Goal: Task Accomplishment & Management: Complete application form

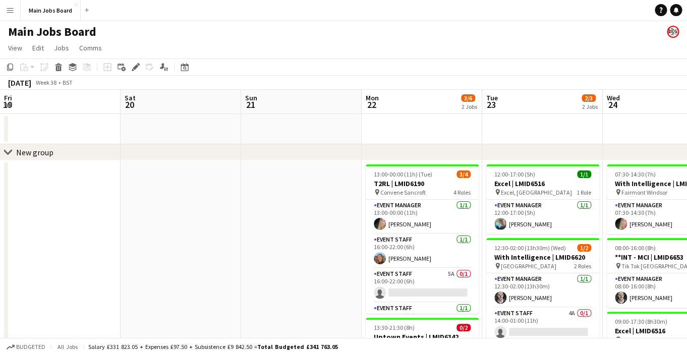
scroll to position [0, 347]
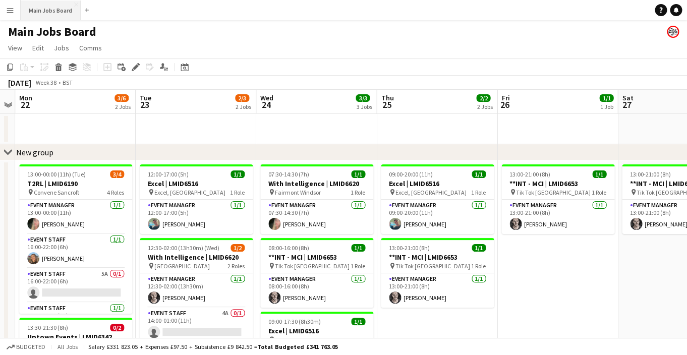
click at [39, 8] on button "Main Jobs Board Close" at bounding box center [51, 11] width 60 height 20
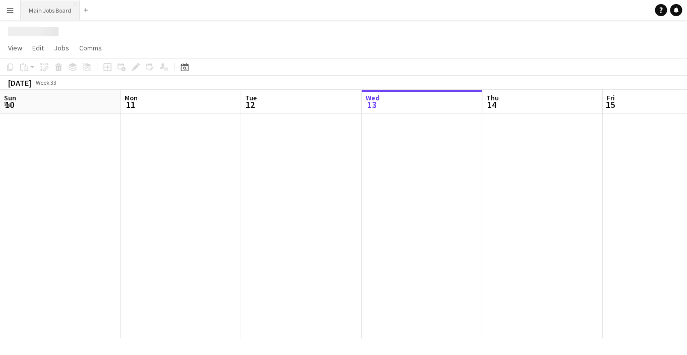
scroll to position [0, 241]
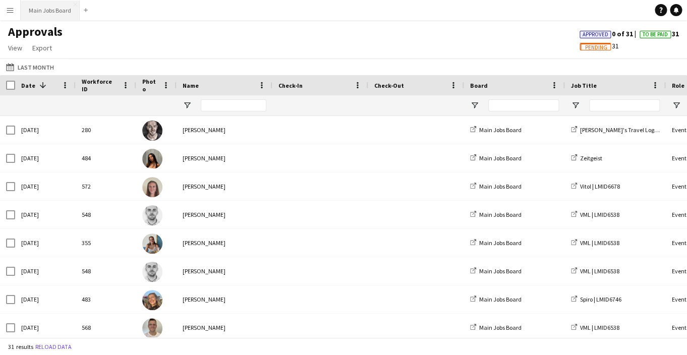
click at [34, 13] on button "Main Jobs Board Close" at bounding box center [50, 11] width 59 height 20
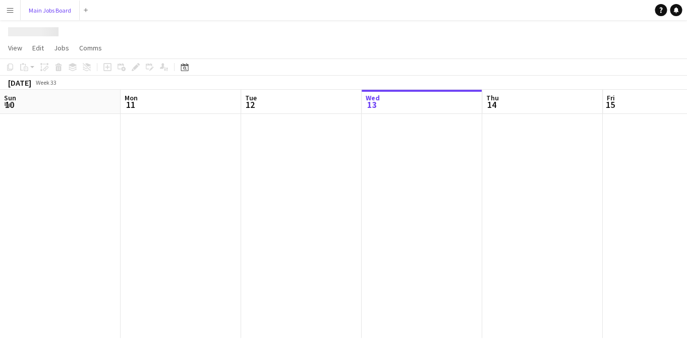
scroll to position [0, 241]
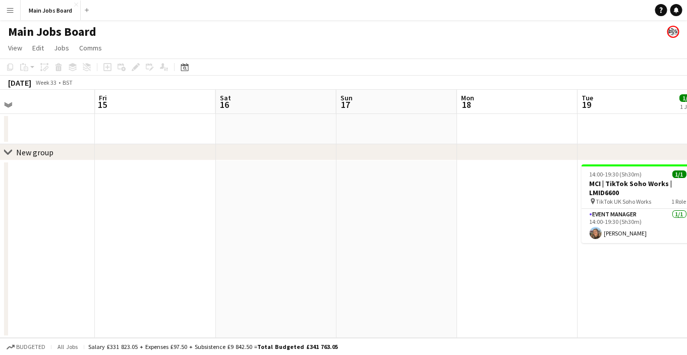
drag, startPoint x: 303, startPoint y: 210, endPoint x: -25, endPoint y: 210, distance: 328.1
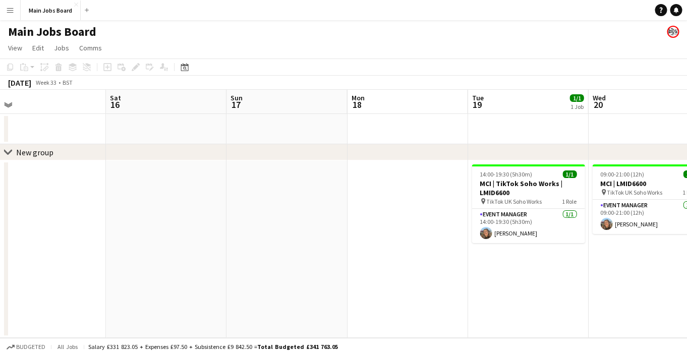
drag, startPoint x: 309, startPoint y: 238, endPoint x: 111, endPoint y: 271, distance: 200.5
click at [189, 249] on app-calendar-viewport "Tue 12 Wed 13 Thu 14 Fri 15 Sat 16 Sun 17 Mon 18 Tue 19 1/1 1 Job Wed 20 1/1 1 …" at bounding box center [343, 214] width 687 height 248
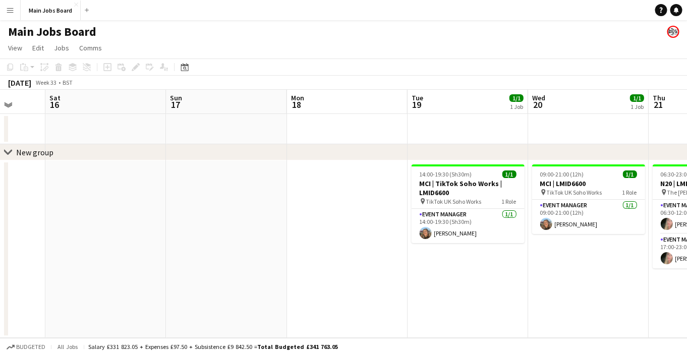
drag, startPoint x: 436, startPoint y: 287, endPoint x: 130, endPoint y: 286, distance: 306.4
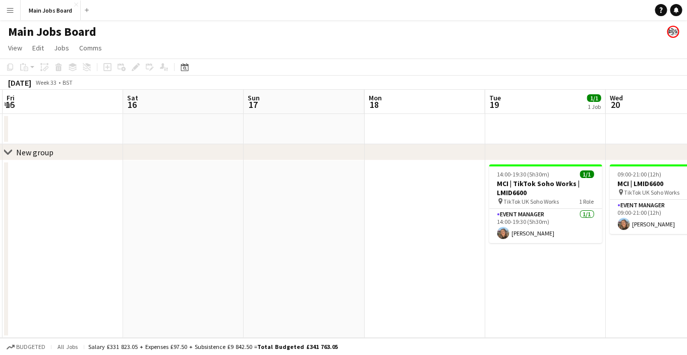
click at [152, 286] on app-calendar-viewport "Tue 12 Wed 13 Thu 14 Fri 15 Sat 16 Sun 17 Mon 18 Tue 19 1/1 1 Job Wed 20 1/1 1 …" at bounding box center [343, 214] width 687 height 248
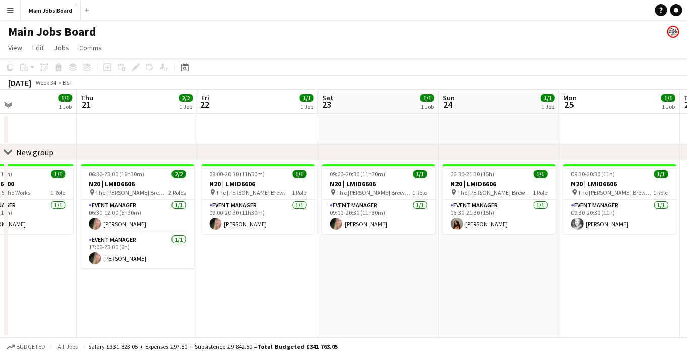
drag, startPoint x: 435, startPoint y: 270, endPoint x: 92, endPoint y: 284, distance: 343.5
click at [92, 284] on app-calendar-viewport "Sun 17 Mon 18 Tue 19 1/1 1 Job Wed 20 1/1 1 Job Thu 21 2/2 1 Job Fri 22 1/1 1 J…" at bounding box center [343, 214] width 687 height 248
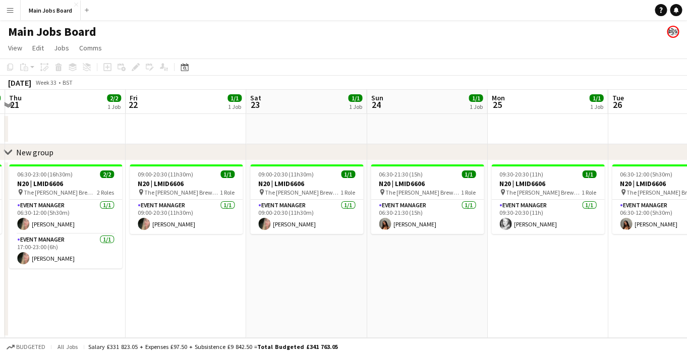
drag, startPoint x: 405, startPoint y: 228, endPoint x: 123, endPoint y: 240, distance: 281.9
click at [144, 234] on app-calendar-viewport "Mon 18 Tue 19 1/1 1 Job Wed 20 1/1 1 Job Thu 21 2/2 1 Job Fri 22 1/1 1 Job Sat …" at bounding box center [343, 214] width 687 height 248
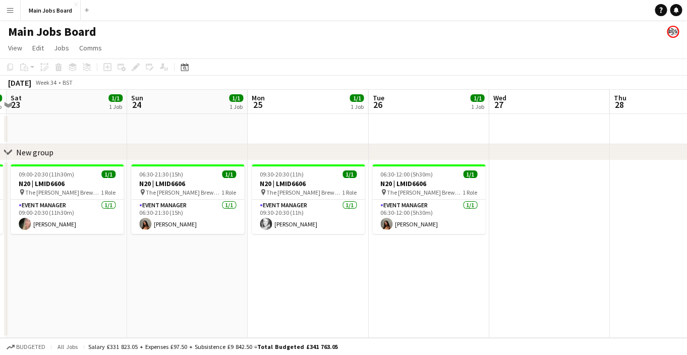
drag, startPoint x: 452, startPoint y: 248, endPoint x: 174, endPoint y: 250, distance: 278.1
click at [190, 250] on app-calendar-viewport "Wed 20 1/1 1 Job Thu 21 2/2 1 Job Fri 22 1/1 1 Job Sat 23 1/1 1 Job Sun 24 1/1 …" at bounding box center [343, 214] width 687 height 248
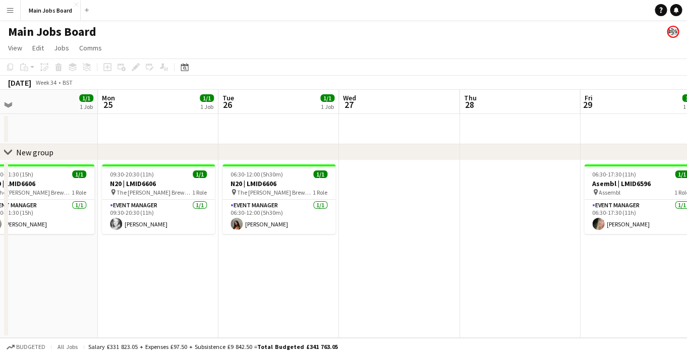
drag, startPoint x: 520, startPoint y: 237, endPoint x: 213, endPoint y: 257, distance: 307.5
click at [213, 257] on app-calendar-viewport "Fri 22 1/1 1 Job Sat 23 1/1 1 Job Sun 24 1/1 1 Job Mon 25 1/1 1 Job Tue 26 1/1 …" at bounding box center [343, 214] width 687 height 248
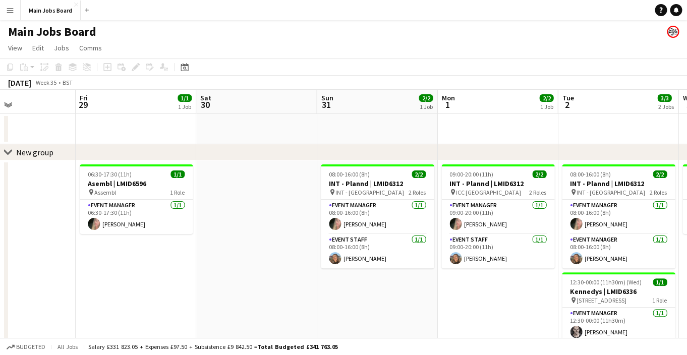
drag, startPoint x: 464, startPoint y: 257, endPoint x: 142, endPoint y: 276, distance: 323.1
click at [151, 276] on app-calendar-viewport "Mon 25 1/1 1 Job Tue 26 1/1 1 Job Wed 27 Thu 28 Fri 29 1/1 1 Job Sat 30 Sun 31 …" at bounding box center [343, 249] width 687 height 319
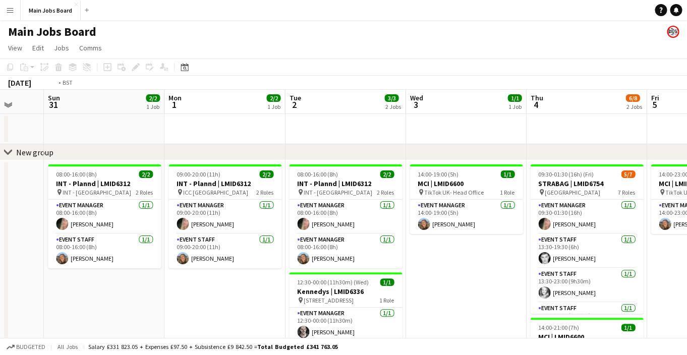
scroll to position [0, 391]
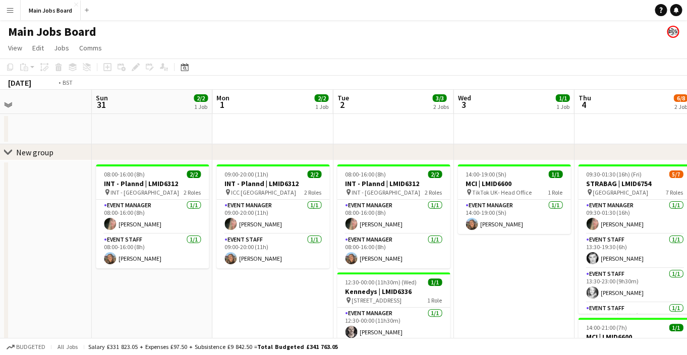
drag, startPoint x: 488, startPoint y: 262, endPoint x: 273, endPoint y: 261, distance: 215.0
click at [272, 261] on app-calendar-viewport "Wed 27 Thu 28 Fri 29 1/1 1 Job Sat 30 Sun 31 2/2 1 Job Mon 1 2/2 1 Job Tue 2 3/…" at bounding box center [343, 249] width 687 height 319
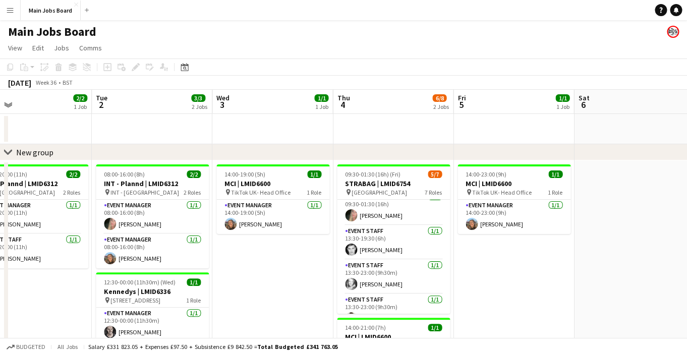
scroll to position [0, 0]
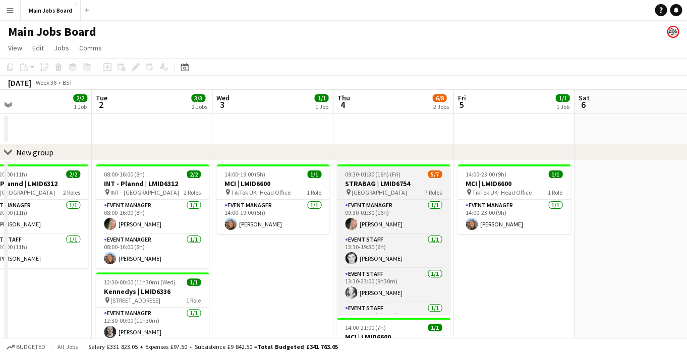
click at [390, 182] on h3 "STRABAG | LMID6754" at bounding box center [393, 183] width 113 height 9
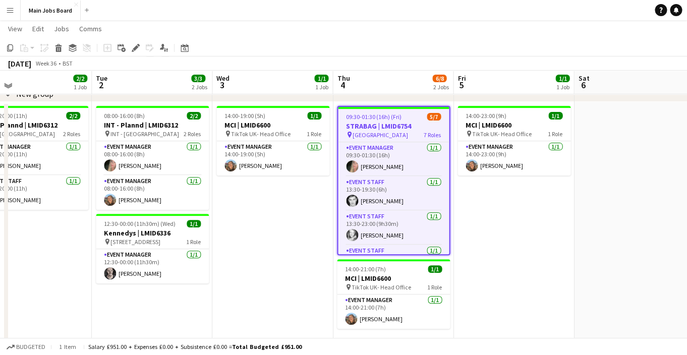
scroll to position [56, 0]
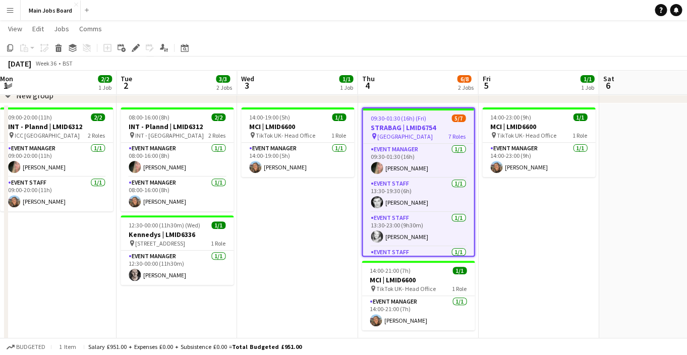
drag, startPoint x: 139, startPoint y: 299, endPoint x: 166, endPoint y: 300, distance: 26.2
click at [166, 300] on app-calendar-viewport "Fri 29 1/1 1 Job Sat 30 Sun 31 2/2 1 Job Mon 1 2/2 1 Job Tue 2 3/3 2 Jobs Wed 3…" at bounding box center [343, 167] width 687 height 368
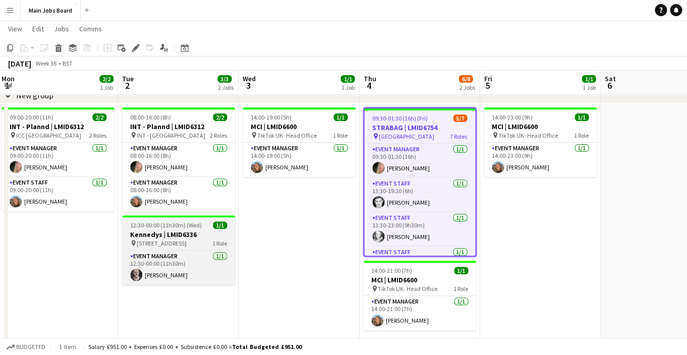
click at [153, 249] on app-job-card "12:30-00:00 (11h30m) (Wed) 1/1 Kennedys | LMID6336 pin [STREET_ADDRESS] Role Ev…" at bounding box center [178, 251] width 113 height 70
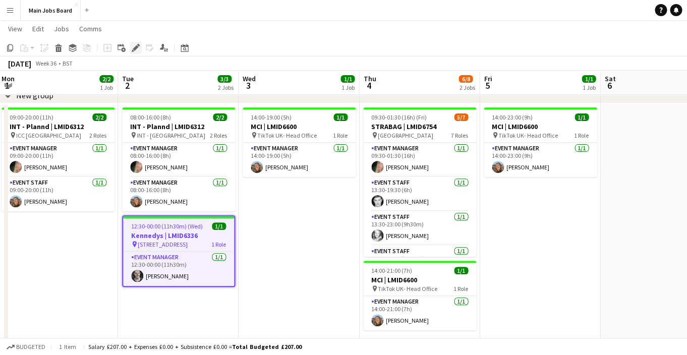
click at [139, 50] on icon "Edit" at bounding box center [136, 48] width 8 height 8
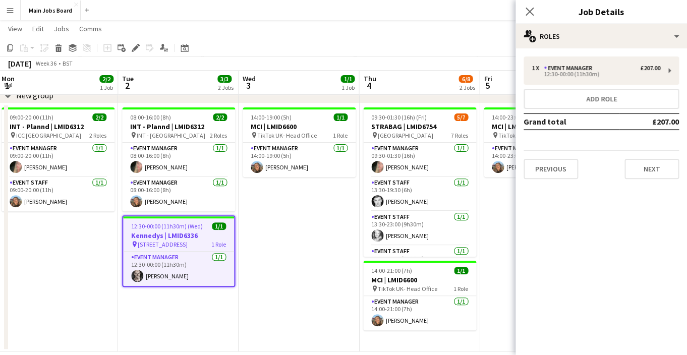
click at [631, 180] on div "1 x Event Manager £207.00 12:30-00:00 (11h30m) Add role Grand total £207.00 Pre…" at bounding box center [602, 117] width 172 height 139
click at [651, 167] on button "Next" at bounding box center [652, 169] width 55 height 20
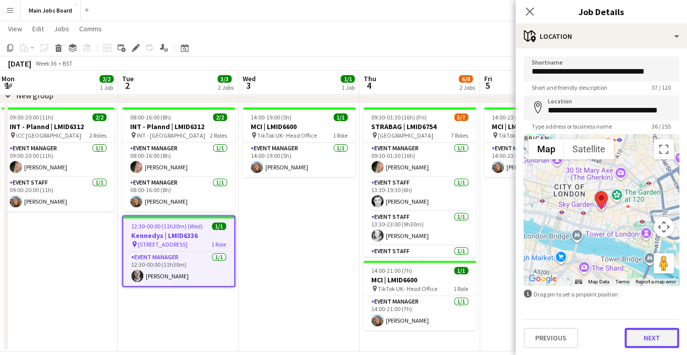
click at [635, 332] on button "Next" at bounding box center [652, 338] width 55 height 20
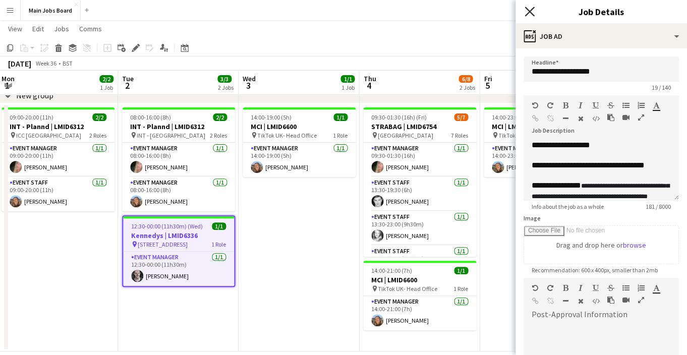
click at [530, 8] on icon "Close pop-in" at bounding box center [530, 12] width 10 height 10
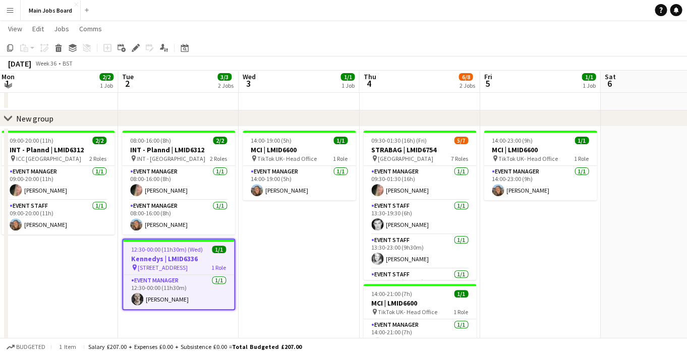
scroll to position [26, 0]
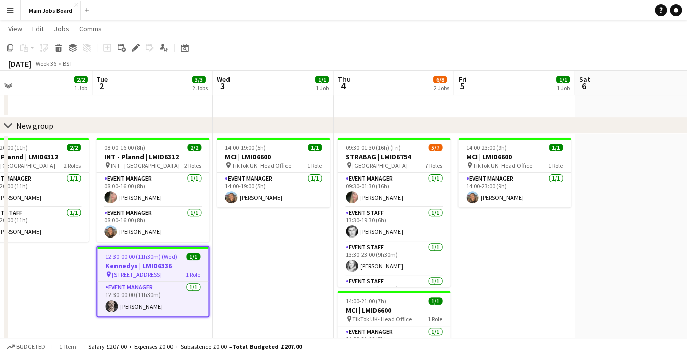
drag, startPoint x: 553, startPoint y: 227, endPoint x: 255, endPoint y: 233, distance: 297.8
click at [266, 234] on app-calendar-viewport "Fri 29 1/1 1 Job Sat 30 Sun 31 2/2 1 Job Mon 1 2/2 1 Job Tue 2 3/3 2 Jobs Wed 3…" at bounding box center [343, 198] width 687 height 368
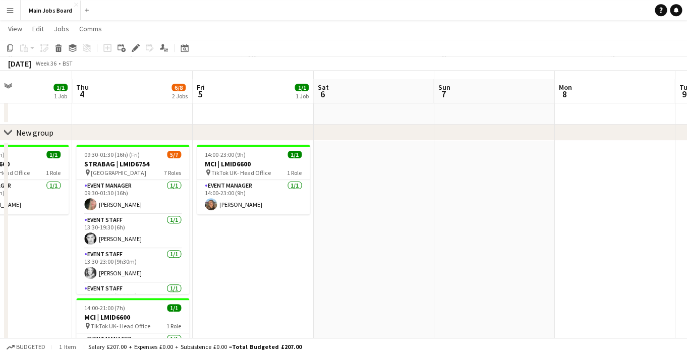
scroll to position [0, 0]
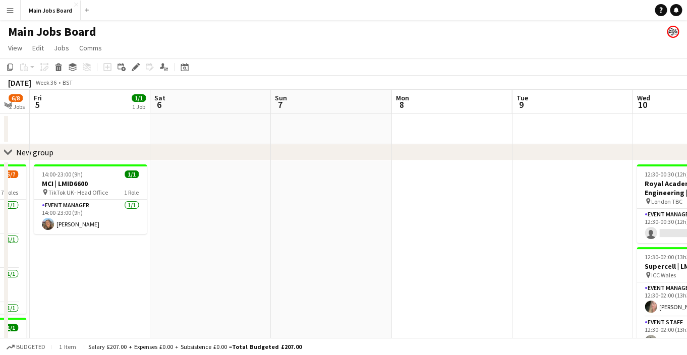
drag, startPoint x: 414, startPoint y: 215, endPoint x: 74, endPoint y: 230, distance: 340.5
click at [75, 228] on app-calendar-viewport "Tue 2 3/3 2 Jobs Wed 3 1/1 1 Job Thu 4 6/8 2 Jobs Fri 5 1/1 1 Job Sat 6 Sun 7 M…" at bounding box center [343, 254] width 687 height 328
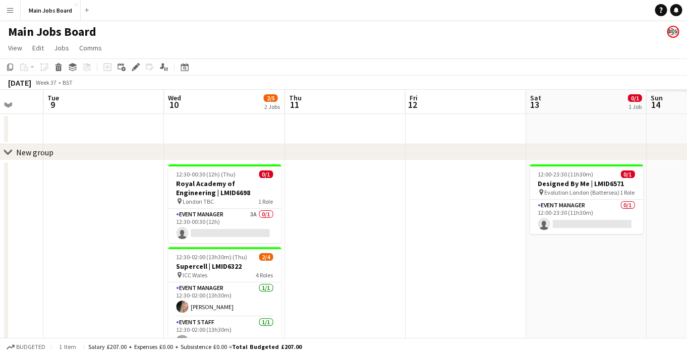
drag, startPoint x: 341, startPoint y: 262, endPoint x: 46, endPoint y: 265, distance: 294.3
click at [46, 264] on app-calendar-viewport "Fri 5 1/1 1 Job Sat 6 Sun 7 Mon 8 Tue 9 Wed 10 2/5 2 Jobs Thu 11 Fri 12 Sat 13 …" at bounding box center [343, 254] width 687 height 328
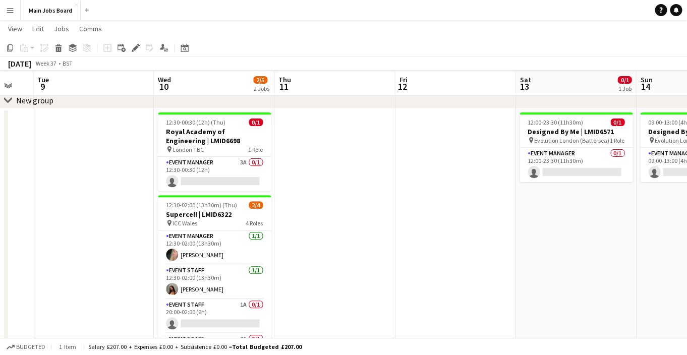
scroll to position [50, 0]
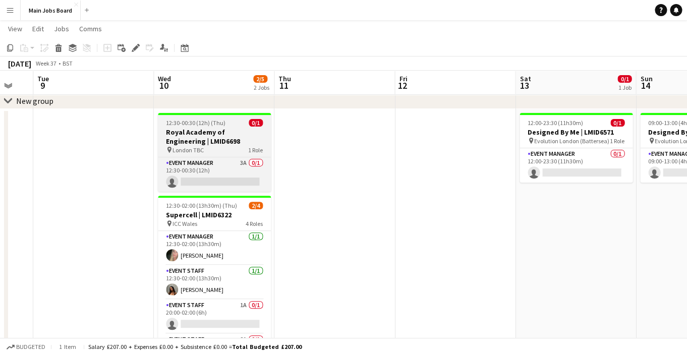
click at [200, 131] on h3 "Royal Academy of Engineering | LMID6698" at bounding box center [214, 137] width 113 height 18
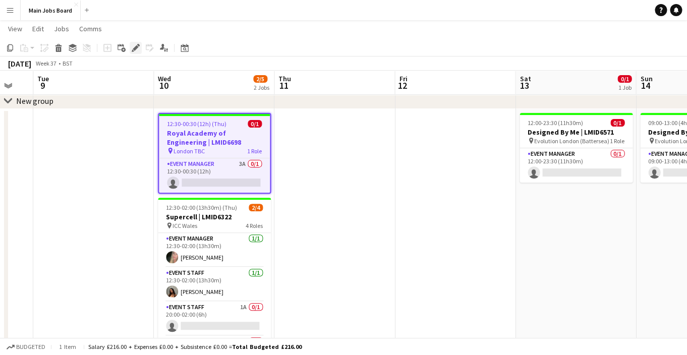
click at [137, 49] on icon "Edit" at bounding box center [136, 48] width 8 height 8
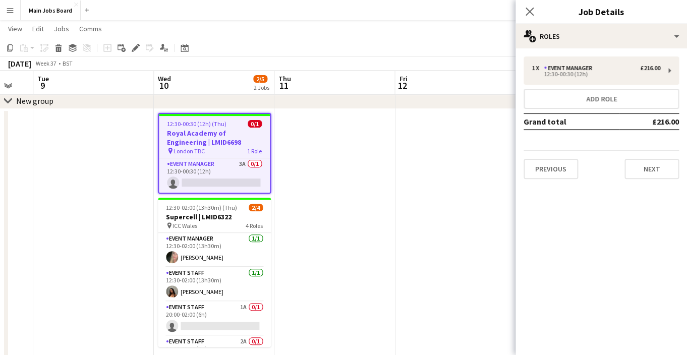
click at [639, 181] on div "1 x Event Manager £216.00 12:30-00:30 (12h) Add role Grand total £216.00 Previo…" at bounding box center [602, 117] width 172 height 139
click at [647, 171] on button "Next" at bounding box center [652, 169] width 55 height 20
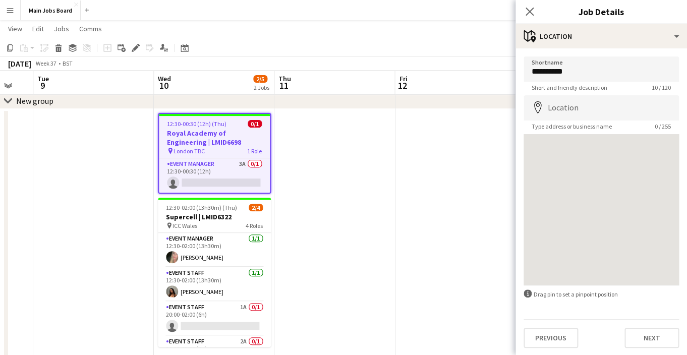
click at [642, 329] on div "Previous Next" at bounding box center [601, 333] width 155 height 29
click at [641, 342] on button "Next" at bounding box center [652, 338] width 55 height 20
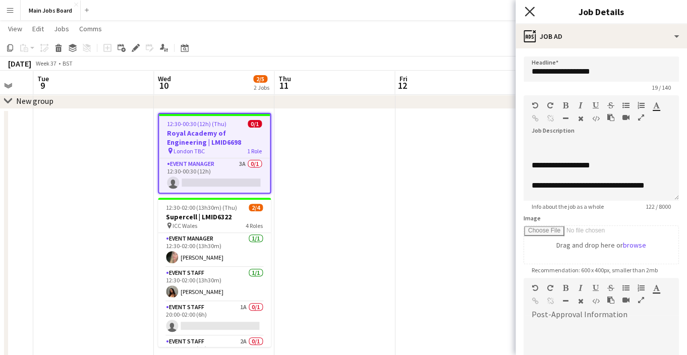
click at [532, 12] on icon "Close pop-in" at bounding box center [530, 12] width 10 height 10
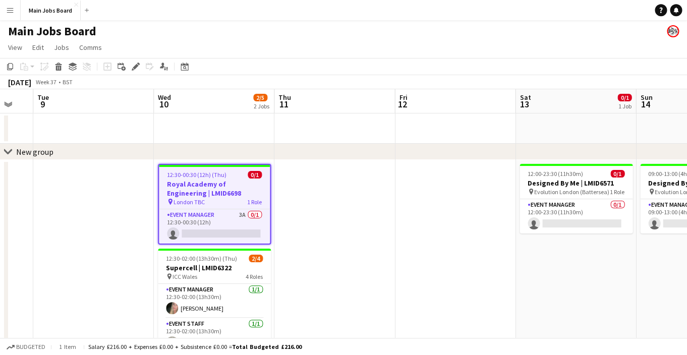
scroll to position [0, 0]
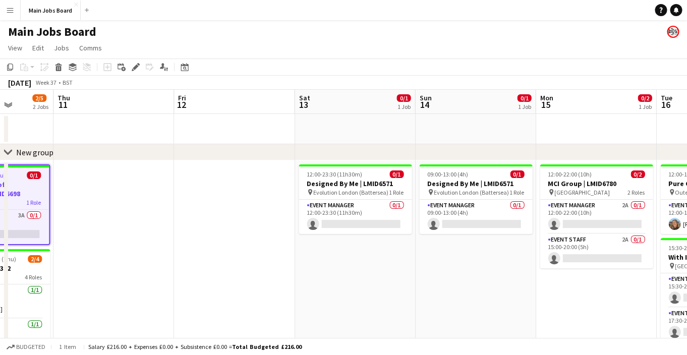
drag, startPoint x: 524, startPoint y: 264, endPoint x: 367, endPoint y: 264, distance: 157.0
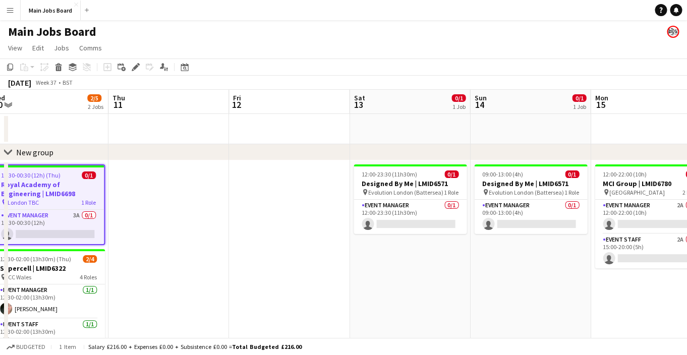
click at [367, 263] on app-calendar-viewport "Sun 7 Mon 8 Tue 9 Wed 10 2/5 2 Jobs Thu 11 Fri 12 Sat 13 0/1 1 Job Sun 14 0/1 1…" at bounding box center [343, 254] width 687 height 328
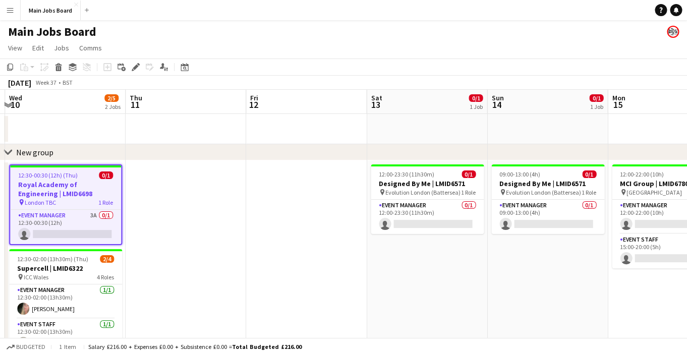
drag, startPoint x: 442, startPoint y: 272, endPoint x: 333, endPoint y: 281, distance: 109.9
click at [333, 281] on app-calendar-viewport "Sun 7 Mon 8 Tue 9 Wed 10 2/5 2 Jobs Thu 11 Fri 12 Sat 13 0/1 1 Job Sun 14 0/1 1…" at bounding box center [343, 254] width 687 height 328
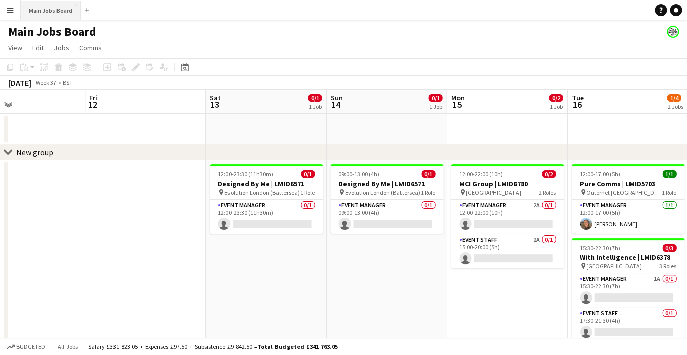
click at [53, 10] on button "Main Jobs Board Close" at bounding box center [51, 11] width 60 height 20
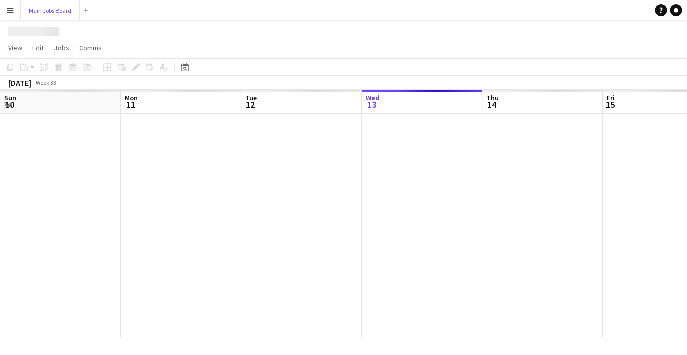
scroll to position [0, 241]
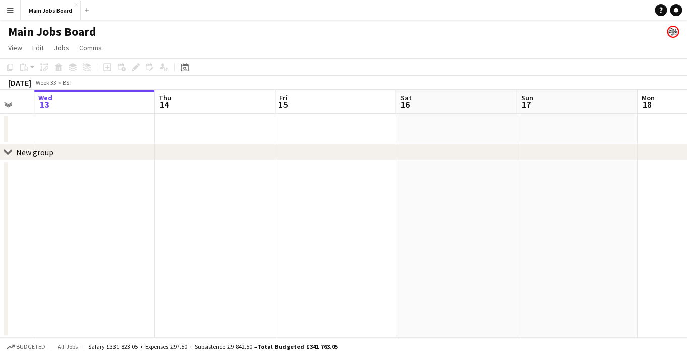
drag, startPoint x: 448, startPoint y: 245, endPoint x: 212, endPoint y: 245, distance: 235.7
click at [239, 245] on app-calendar-viewport "Sun 10 4/4 1 Job Mon 11 2/2 1 Job Tue 12 Wed 13 Thu 14 Fri 15 Sat 16 Sun 17 Mon…" at bounding box center [343, 214] width 687 height 248
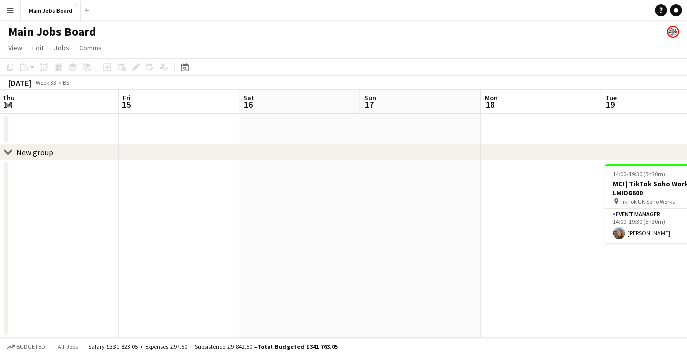
drag, startPoint x: 455, startPoint y: 263, endPoint x: 38, endPoint y: 263, distance: 417.4
click at [65, 263] on app-calendar-viewport "Mon 11 2/2 1 Job Tue 12 Wed 13 Thu 14 Fri 15 Sat 16 Sun 17 Mon 18 Tue 19 1/1 1 …" at bounding box center [343, 214] width 687 height 248
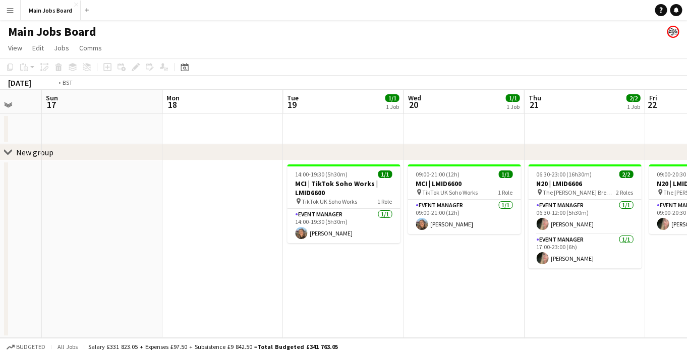
drag, startPoint x: 404, startPoint y: 247, endPoint x: 165, endPoint y: 247, distance: 238.7
click at [176, 247] on app-calendar-viewport "Thu 14 Fri 15 Sat 16 Sun 17 Mon 18 Tue 19 1/1 1 Job Wed 20 1/1 1 Job Thu 21 2/2…" at bounding box center [343, 214] width 687 height 248
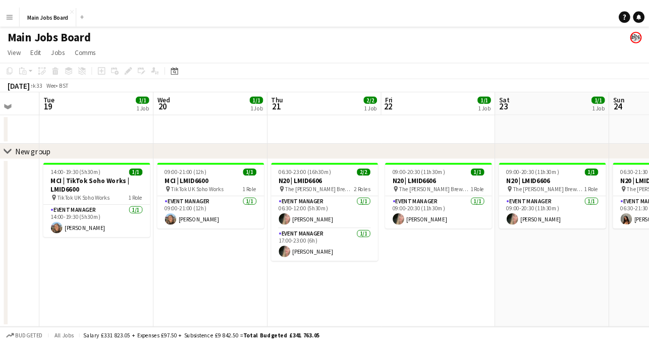
scroll to position [0, 385]
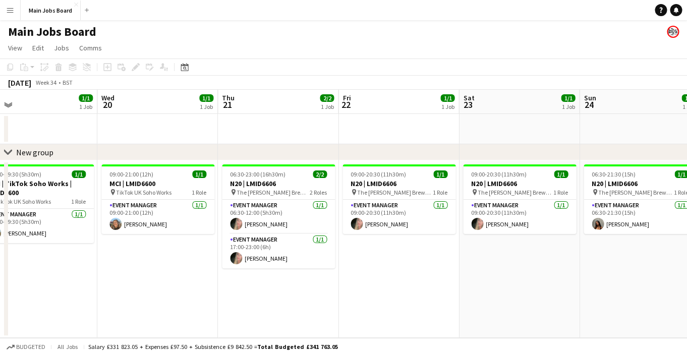
click at [18, 13] on button "Menu" at bounding box center [10, 10] width 20 height 20
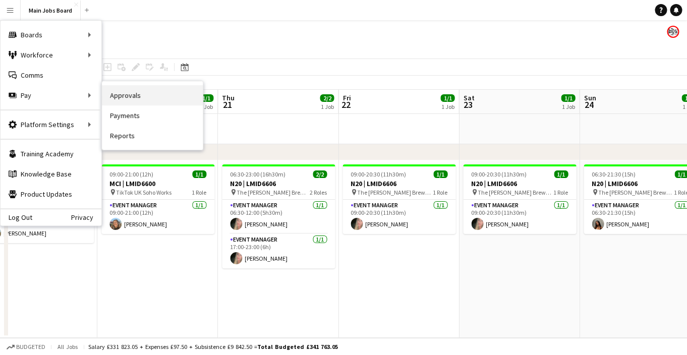
click at [131, 100] on link "Approvals" at bounding box center [152, 95] width 101 height 20
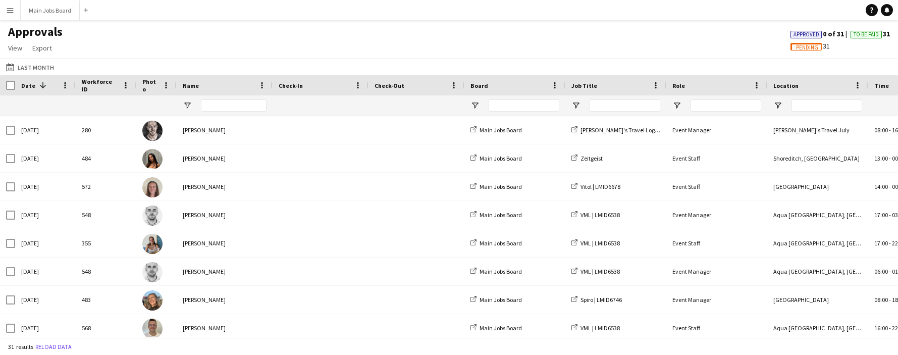
click at [687, 49] on div "Pending 31" at bounding box center [840, 45] width 116 height 9
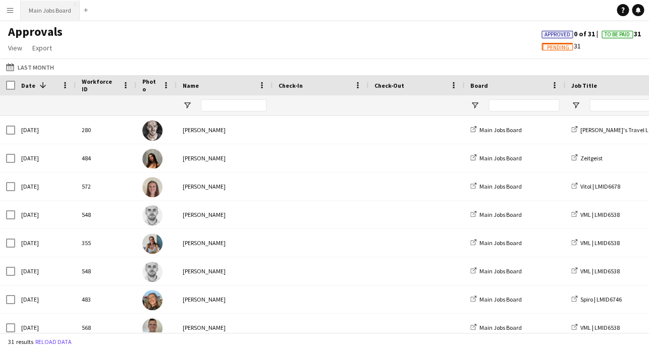
click at [52, 13] on button "Main Jobs Board Close" at bounding box center [50, 11] width 59 height 20
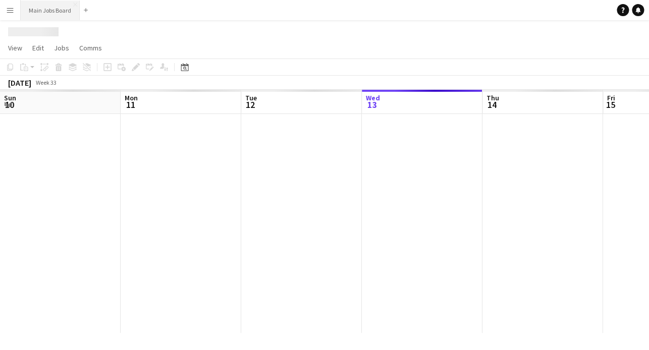
scroll to position [0, 241]
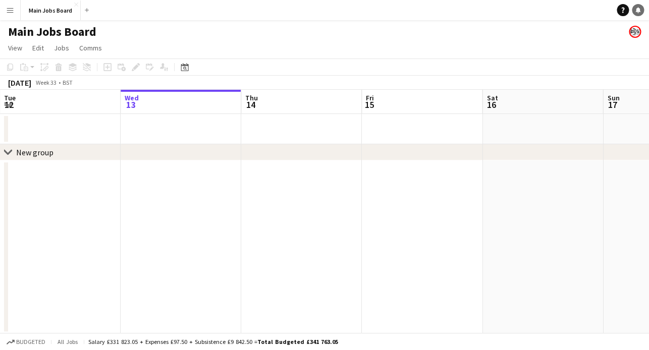
click at [642, 12] on link "Notifications" at bounding box center [638, 10] width 12 height 12
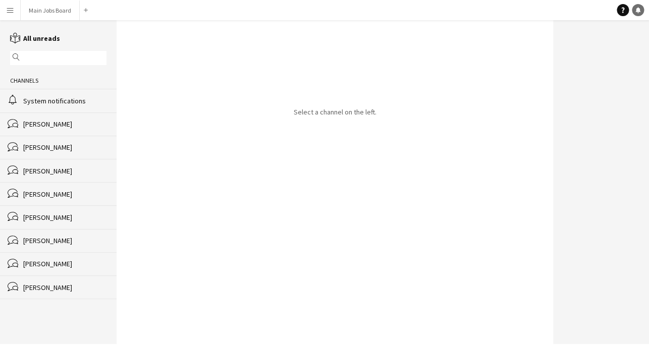
click at [642, 12] on link "Notifications" at bounding box center [638, 10] width 12 height 12
click at [59, 16] on button "Main Jobs Board Close" at bounding box center [50, 11] width 59 height 20
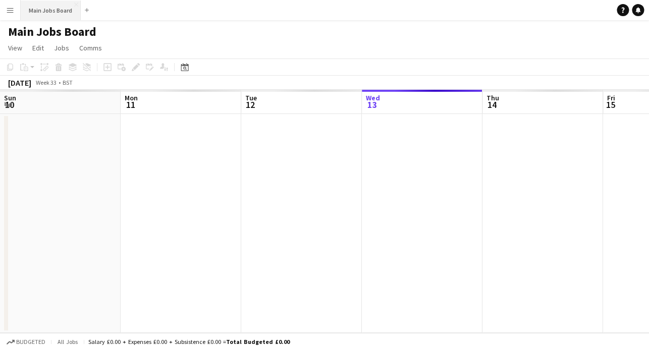
scroll to position [0, 241]
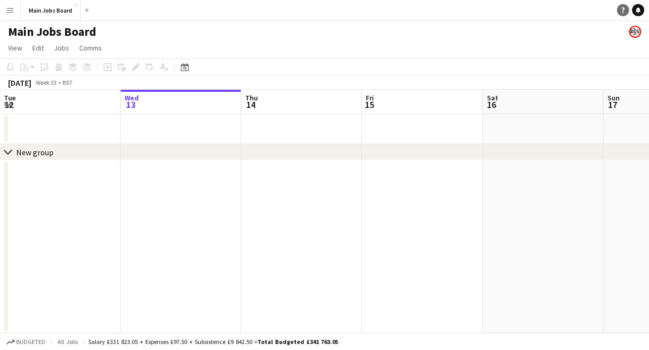
click at [625, 11] on icon "Help" at bounding box center [623, 10] width 6 height 6
click at [635, 13] on link "Notifications" at bounding box center [638, 10] width 12 height 12
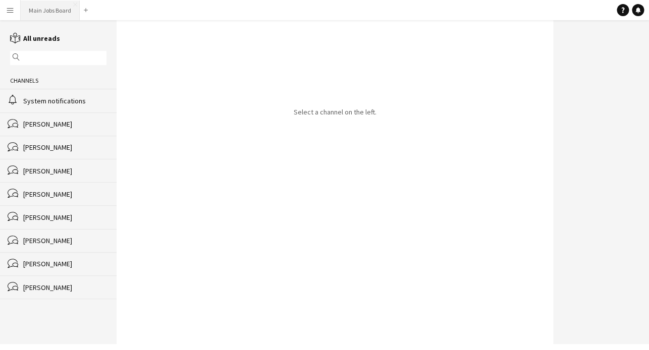
click at [40, 9] on button "Main Jobs Board Close" at bounding box center [50, 11] width 59 height 20
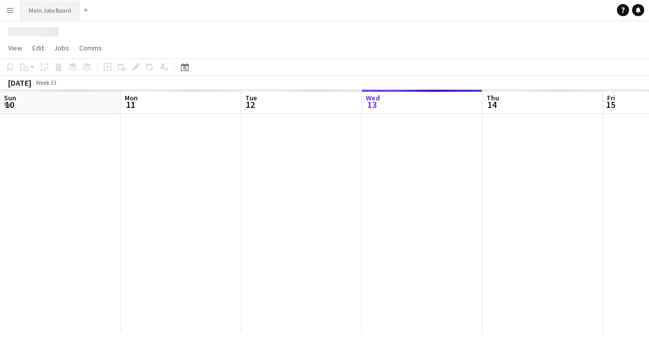
scroll to position [0, 241]
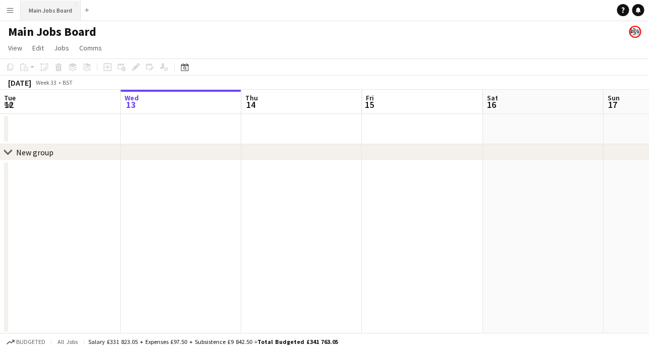
click at [64, 10] on button "Main Jobs Board Close" at bounding box center [51, 11] width 60 height 20
click at [633, 30] on app-user-avatar at bounding box center [635, 32] width 12 height 12
click at [635, 11] on icon "Notifications" at bounding box center [638, 10] width 6 height 6
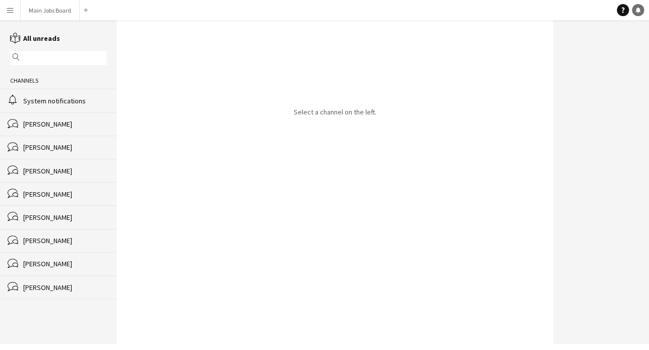
click at [635, 11] on icon "Notifications" at bounding box center [638, 10] width 6 height 6
click at [47, 11] on button "Main Jobs Board Close" at bounding box center [50, 11] width 59 height 20
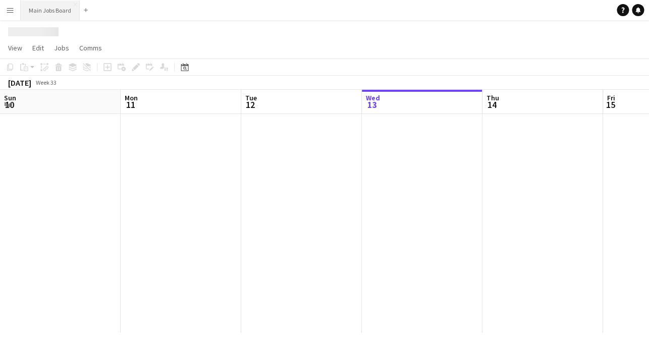
scroll to position [0, 241]
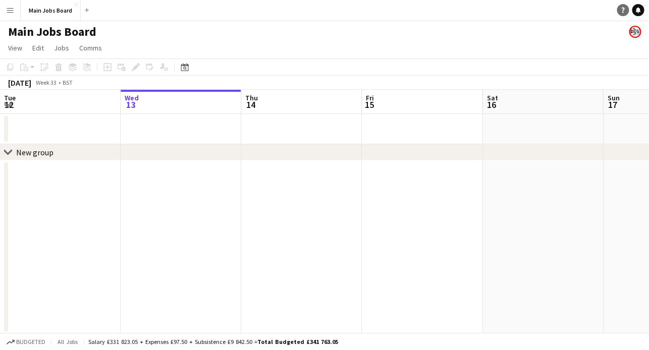
click at [622, 7] on link "Help" at bounding box center [623, 10] width 12 height 12
click at [311, 172] on app-date-cell at bounding box center [301, 246] width 121 height 174
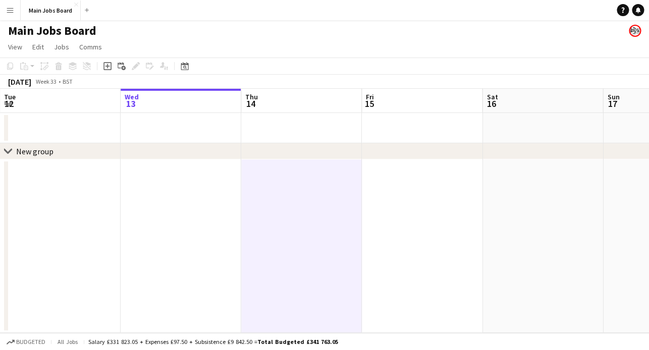
click at [311, 172] on app-date-cell at bounding box center [301, 246] width 121 height 174
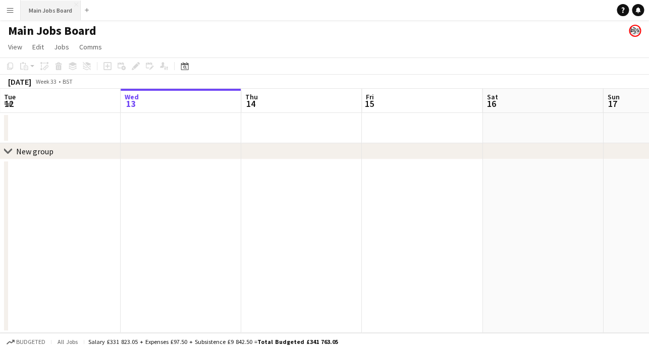
click at [55, 10] on button "Main Jobs Board Close" at bounding box center [51, 11] width 60 height 20
click at [637, 13] on icon "Notifications" at bounding box center [638, 10] width 6 height 6
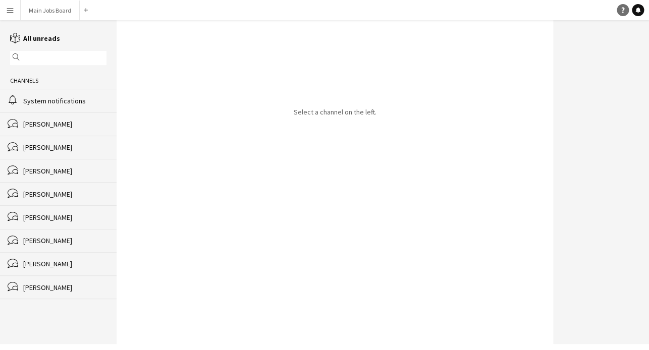
click at [619, 8] on link "Help" at bounding box center [623, 10] width 12 height 12
click at [4, 12] on button "Menu" at bounding box center [10, 10] width 20 height 20
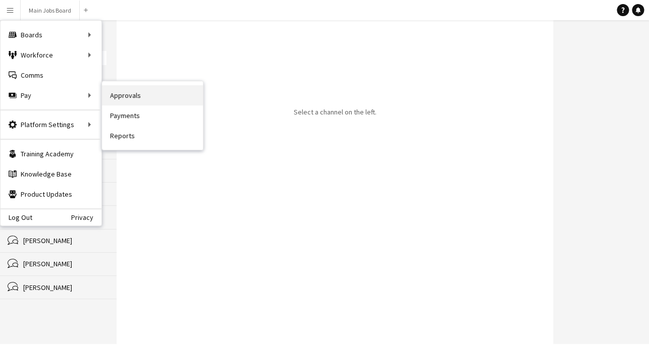
click at [124, 92] on link "Approvals" at bounding box center [152, 95] width 101 height 20
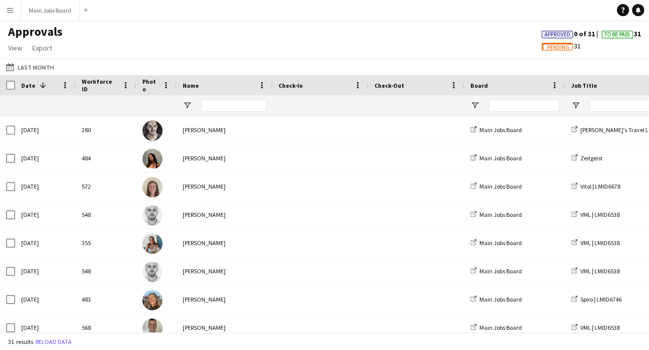
click at [355, 29] on div "Approvals View Customise view Customise filters Reset Filters Reset View Reset …" at bounding box center [324, 41] width 649 height 34
click at [33, 70] on button "Last Month Last Month" at bounding box center [30, 67] width 52 height 12
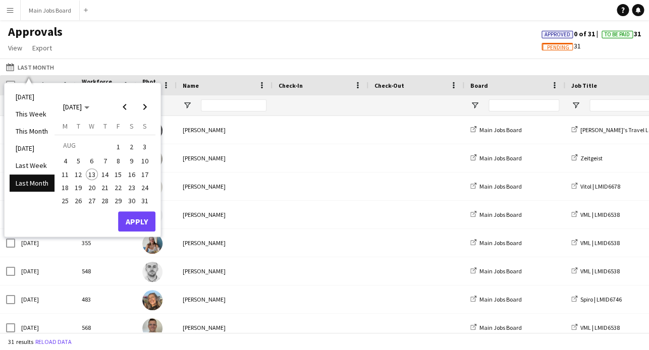
click at [216, 54] on div "Approvals View Customise view Customise filters Reset Filters Reset View Reset …" at bounding box center [324, 41] width 649 height 34
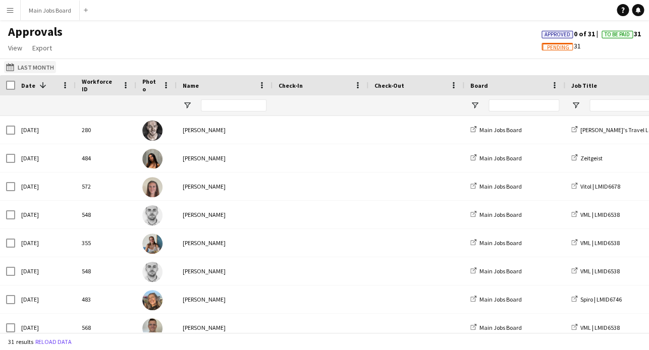
click at [34, 63] on button "Last Month Last Month" at bounding box center [30, 67] width 52 height 12
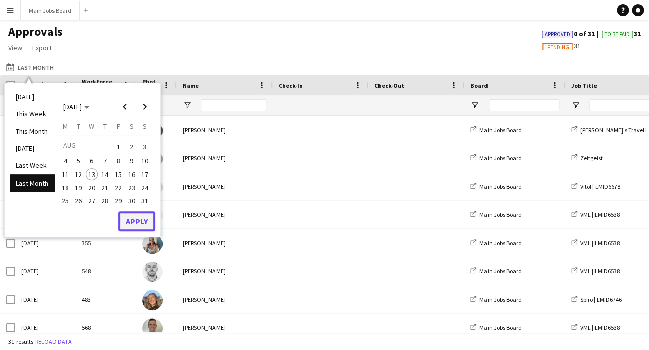
click at [144, 220] on button "Apply" at bounding box center [136, 221] width 37 height 20
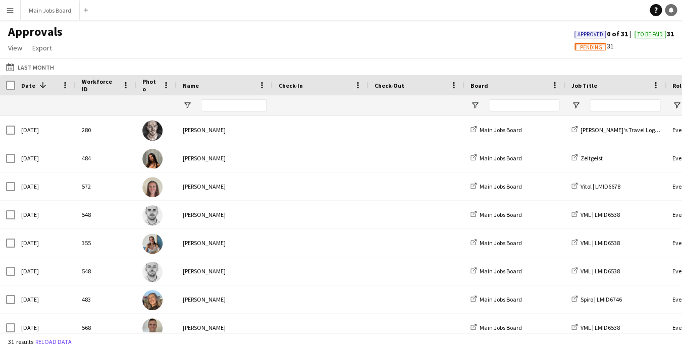
click at [672, 12] on icon at bounding box center [670, 9] width 5 height 5
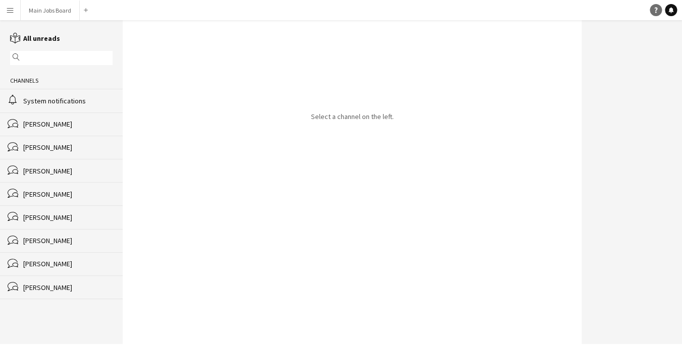
click at [660, 9] on link "Help" at bounding box center [656, 10] width 12 height 12
click at [39, 11] on button "Main Jobs Board Close" at bounding box center [50, 11] width 59 height 20
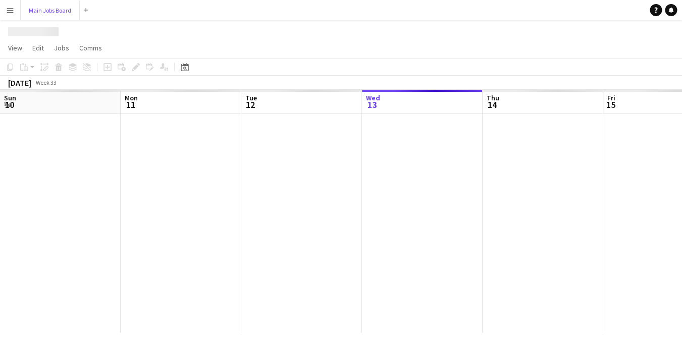
scroll to position [0, 241]
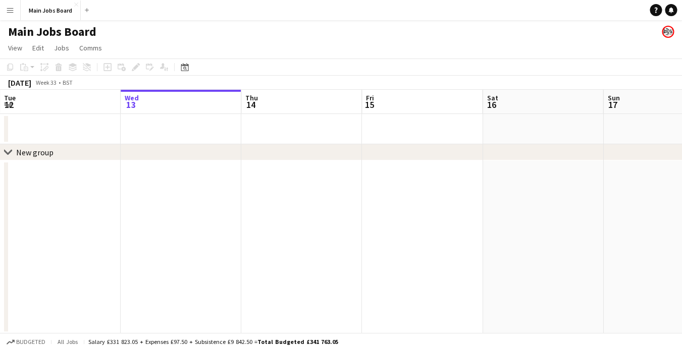
click at [9, 14] on button "Menu" at bounding box center [10, 10] width 20 height 20
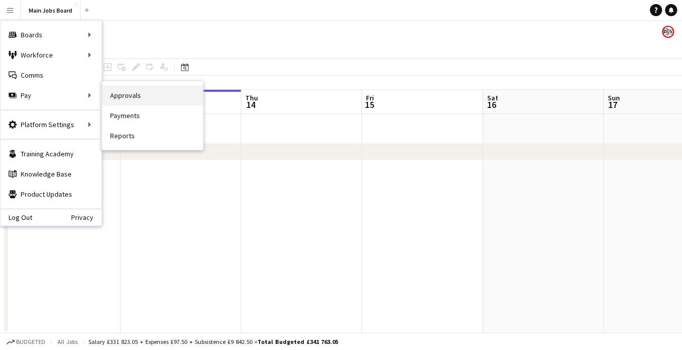
click at [134, 101] on link "Approvals" at bounding box center [152, 95] width 101 height 20
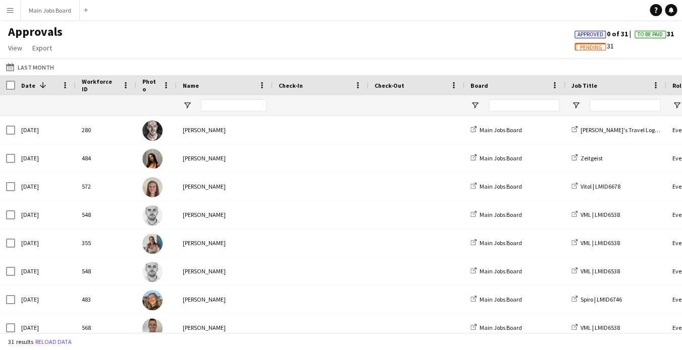
click at [332, 47] on div "Approvals View Customise view Customise filters Reset Filters Reset View Reset …" at bounding box center [341, 41] width 682 height 34
click at [594, 44] on span "Pending" at bounding box center [589, 47] width 31 height 8
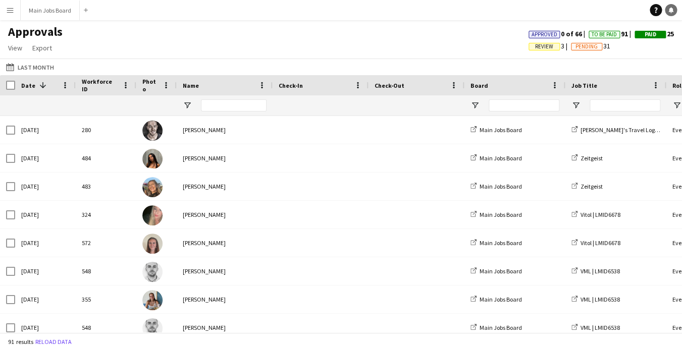
click at [670, 11] on icon at bounding box center [670, 9] width 5 height 5
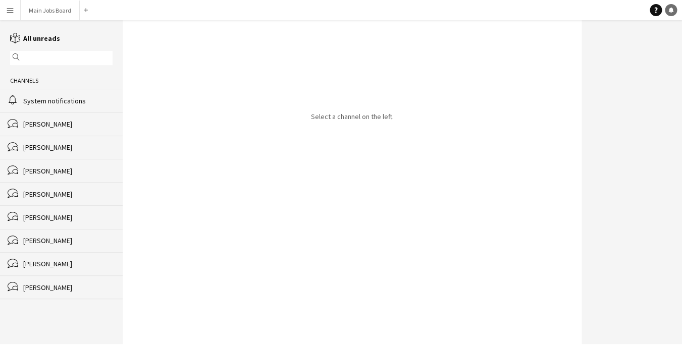
click at [673, 13] on icon "Notifications" at bounding box center [671, 10] width 6 height 6
click at [657, 9] on icon at bounding box center [655, 11] width 3 height 6
click at [45, 10] on button "Main Jobs Board Close" at bounding box center [50, 11] width 59 height 20
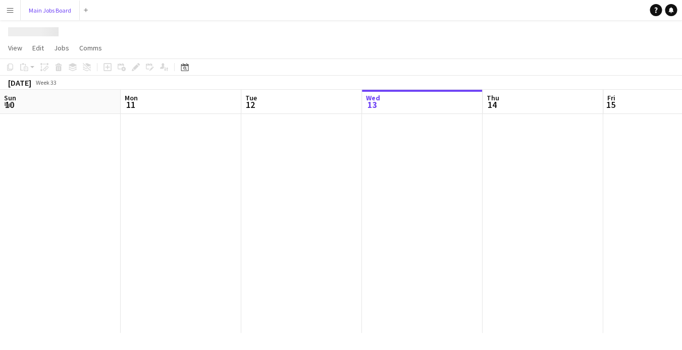
scroll to position [0, 241]
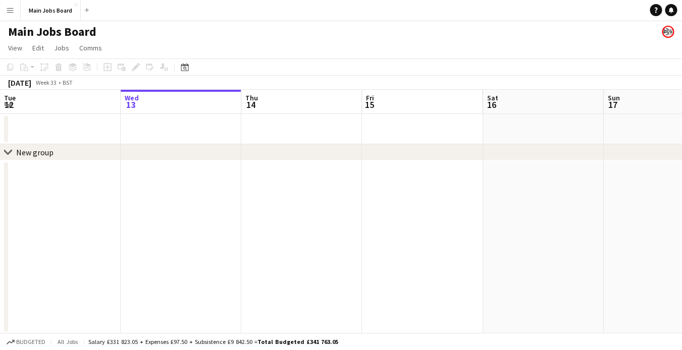
click at [4, 15] on button "Menu" at bounding box center [10, 10] width 20 height 20
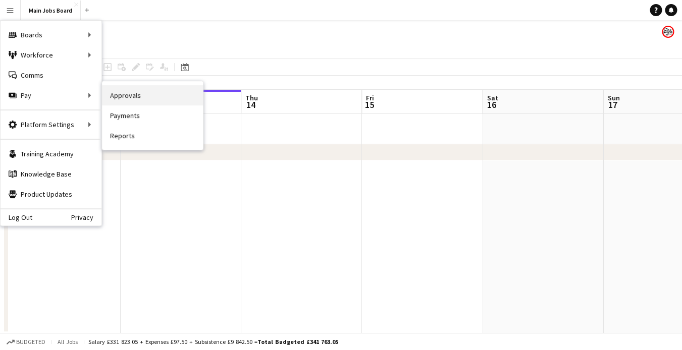
click at [138, 94] on link "Approvals" at bounding box center [152, 95] width 101 height 20
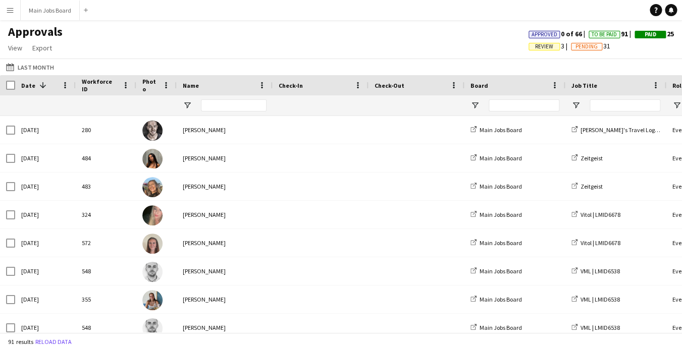
click at [541, 44] on span "Review" at bounding box center [544, 46] width 18 height 7
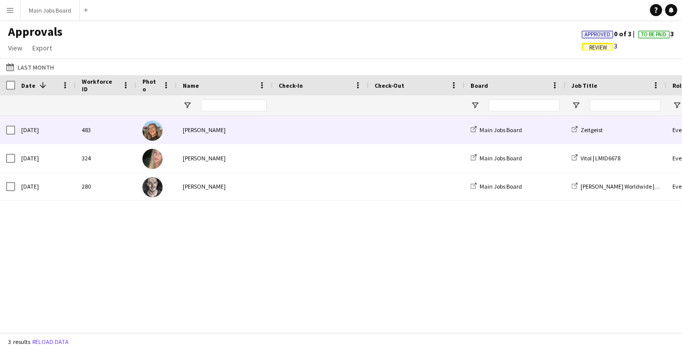
click at [247, 135] on div "[PERSON_NAME]" at bounding box center [225, 130] width 96 height 28
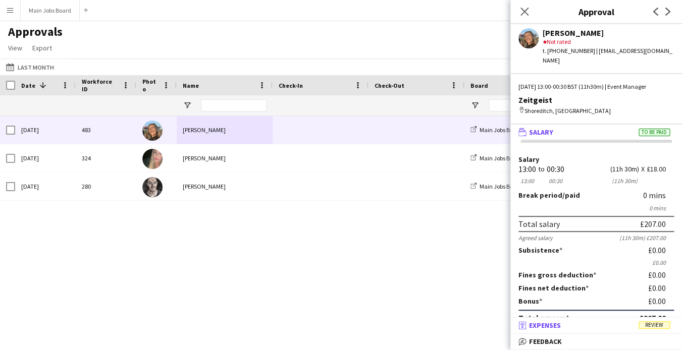
click at [615, 325] on mat-panel-title "receipt Expenses Review" at bounding box center [594, 325] width 168 height 9
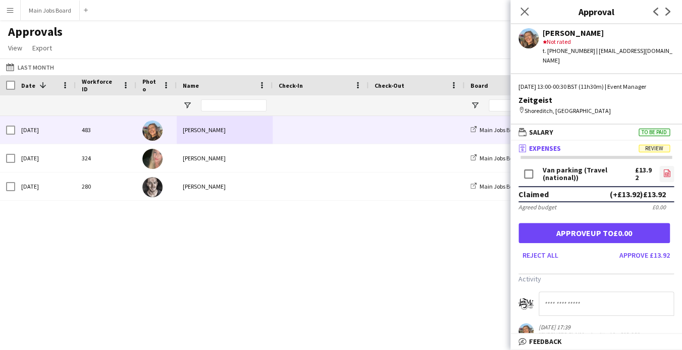
click at [667, 174] on icon at bounding box center [667, 174] width 1 height 1
click at [651, 247] on button "Approve £13.92" at bounding box center [644, 255] width 59 height 16
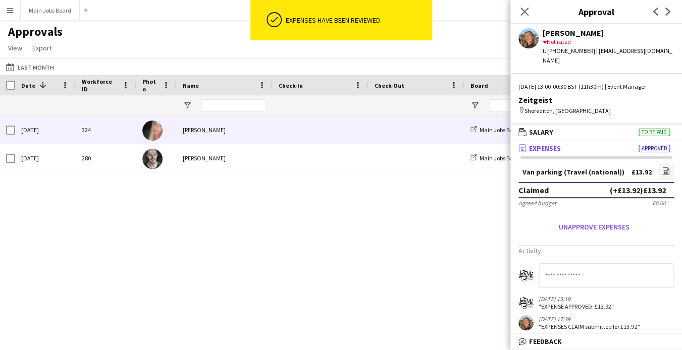
click at [233, 131] on div "[PERSON_NAME]" at bounding box center [225, 130] width 96 height 28
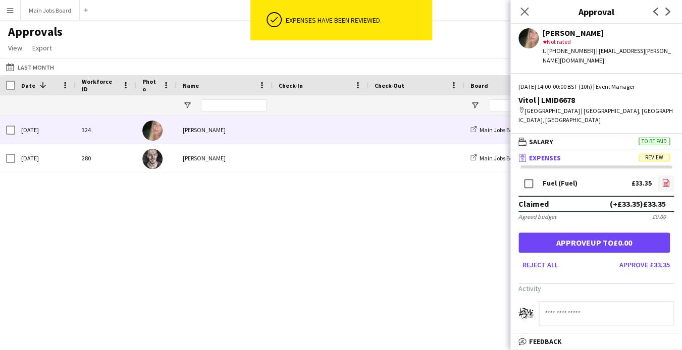
click at [662, 179] on icon "file-image" at bounding box center [666, 183] width 8 height 8
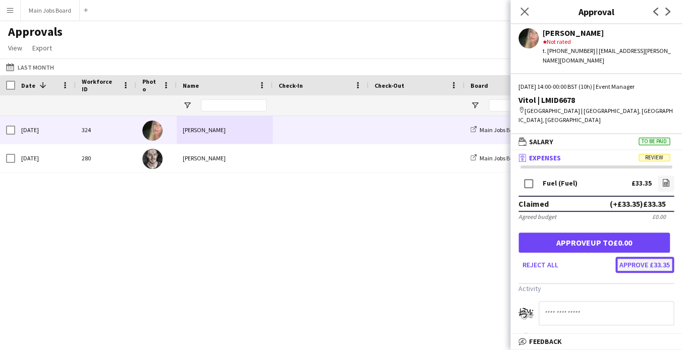
click at [666, 258] on button "Approve £33.35" at bounding box center [644, 265] width 59 height 16
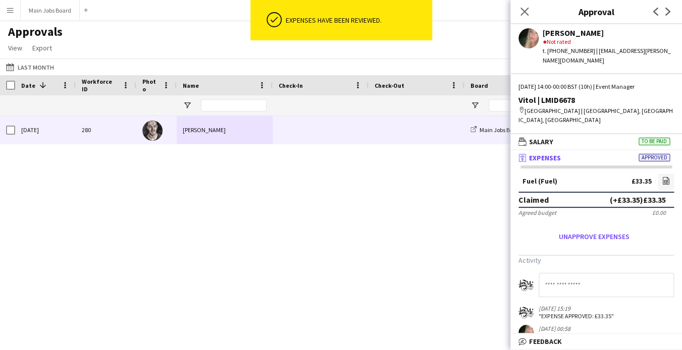
click at [217, 141] on div "[PERSON_NAME]" at bounding box center [225, 130] width 96 height 28
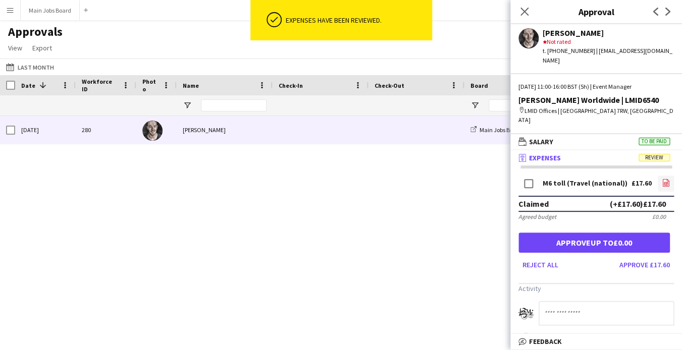
click at [665, 179] on icon "file-image" at bounding box center [666, 183] width 8 height 8
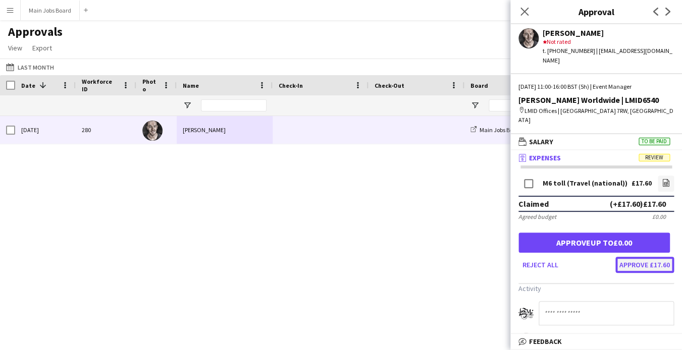
click at [638, 257] on button "Approve £17.60" at bounding box center [644, 265] width 59 height 16
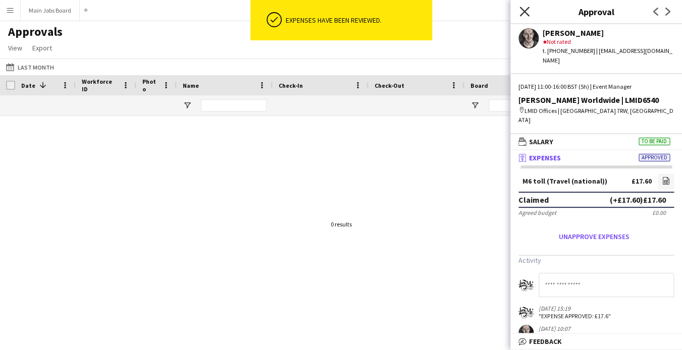
click at [522, 14] on icon at bounding box center [524, 12] width 10 height 10
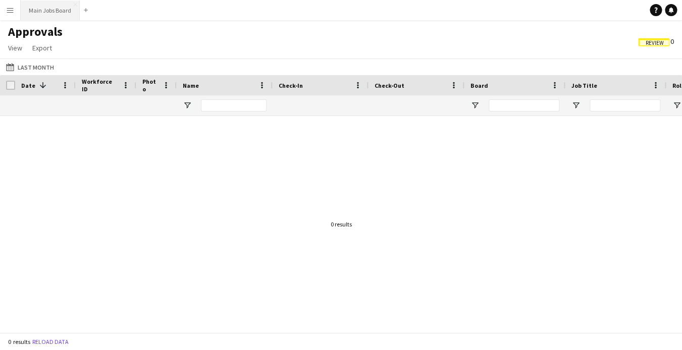
click at [59, 9] on button "Main Jobs Board Close" at bounding box center [50, 11] width 59 height 20
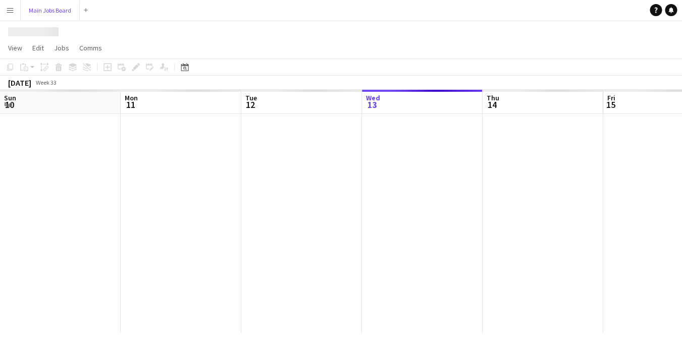
scroll to position [0, 241]
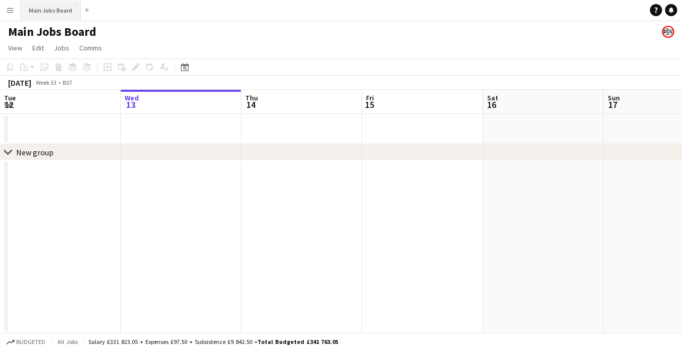
click at [57, 8] on button "Main Jobs Board Close" at bounding box center [51, 11] width 60 height 20
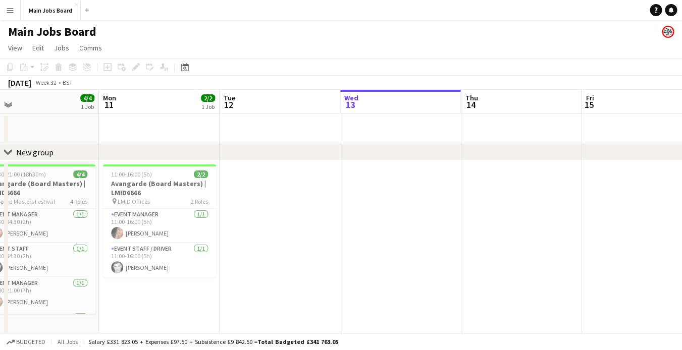
drag, startPoint x: 79, startPoint y: 227, endPoint x: 347, endPoint y: 213, distance: 268.8
click at [333, 216] on app-calendar-viewport "Fri 8 Sat 9 4/4 2 Jobs Sun 10 4/4 1 Job Mon 11 2/2 1 Job Tue 12 Wed 13 Thu 14 F…" at bounding box center [341, 253] width 682 height 327
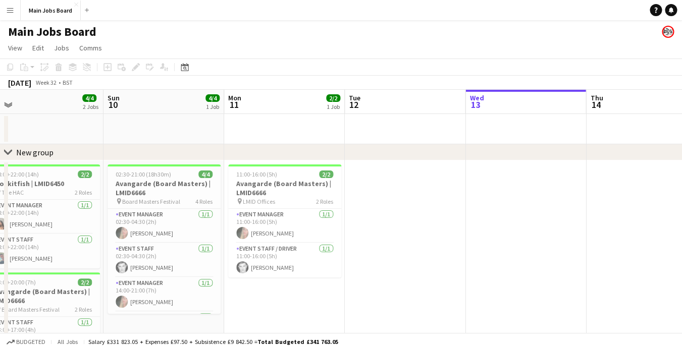
scroll to position [0, 233]
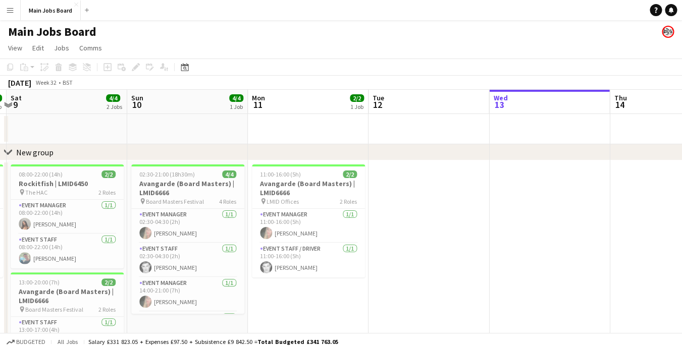
drag, startPoint x: 250, startPoint y: 229, endPoint x: 366, endPoint y: 229, distance: 116.1
click at [366, 229] on app-calendar-viewport "Thu 7 2/2 1 Job Fri 8 2/2 1 Job Sat 9 4/4 2 Jobs Sun 10 4/4 1 Job Mon 11 2/2 1 …" at bounding box center [341, 253] width 682 height 327
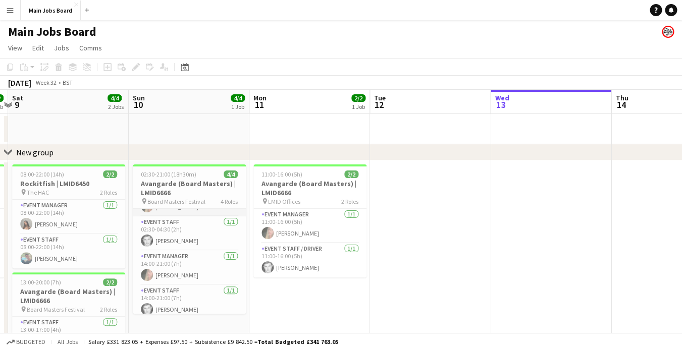
scroll to position [32, 0]
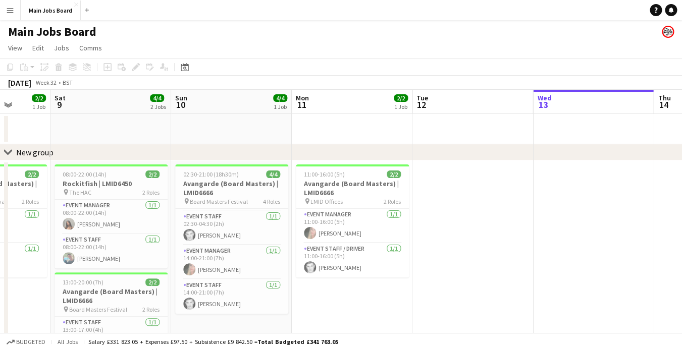
drag, startPoint x: 404, startPoint y: 211, endPoint x: 477, endPoint y: 211, distance: 73.2
click at [473, 211] on app-calendar-viewport "Thu 7 2/2 1 Job Fri 8 2/2 1 Job Sat 9 4/4 2 Jobs Sun 10 4/4 1 Job Mon 11 2/2 1 …" at bounding box center [341, 253] width 682 height 327
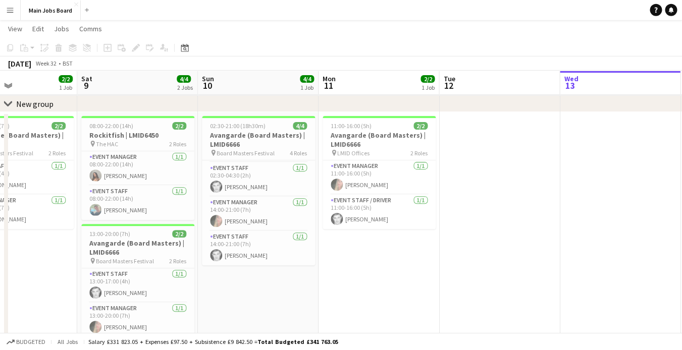
scroll to position [35, 0]
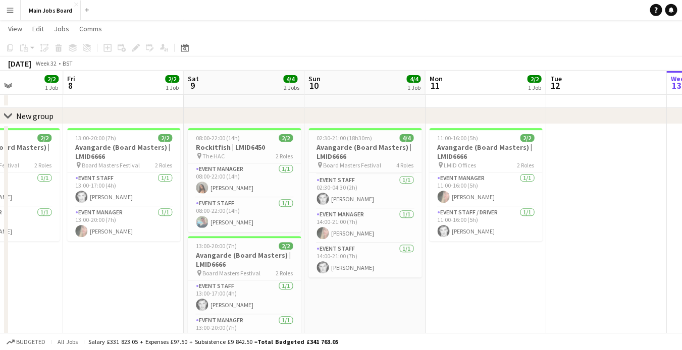
drag, startPoint x: 400, startPoint y: 208, endPoint x: 502, endPoint y: 208, distance: 102.0
click at [504, 208] on app-calendar-viewport "Tue 5 Wed 6 1/1 1 Job Thu 7 2/2 1 Job Fri 8 2/2 1 Job Sat 9 4/4 2 Jobs Sun 10 4…" at bounding box center [341, 192] width 682 height 376
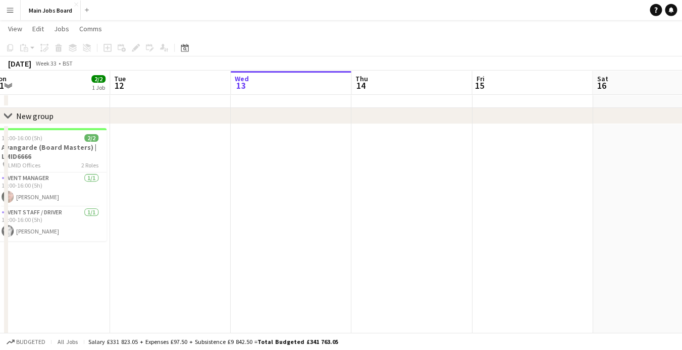
drag, startPoint x: 316, startPoint y: 187, endPoint x: -25, endPoint y: 225, distance: 342.8
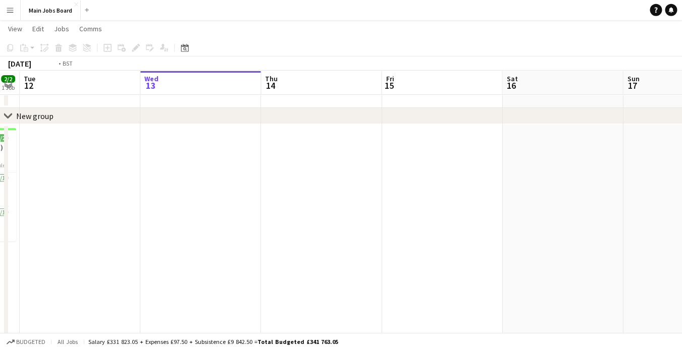
drag, startPoint x: 316, startPoint y: 222, endPoint x: -25, endPoint y: 238, distance: 341.1
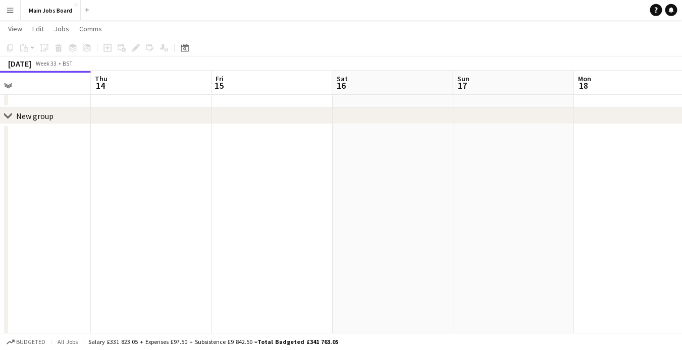
drag, startPoint x: 375, startPoint y: 220, endPoint x: 0, endPoint y: 241, distance: 375.6
click at [0, 241] on app-calendar-viewport "Sun 10 4/4 1 Job Mon 11 2/2 1 Job Tue 12 Wed 13 Thu 14 Fri 15 Sat 16 Sun 17 Mon…" at bounding box center [341, 192] width 682 height 376
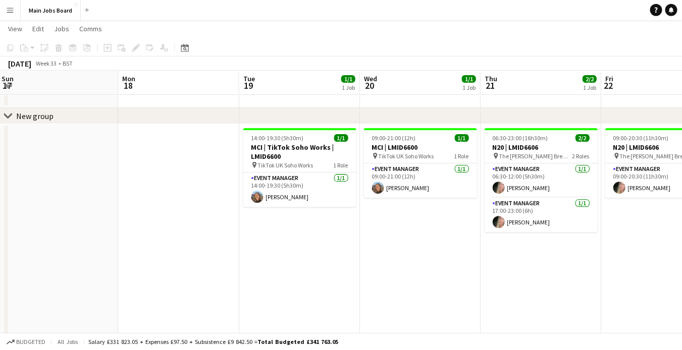
drag, startPoint x: 317, startPoint y: 221, endPoint x: -25, endPoint y: 237, distance: 342.6
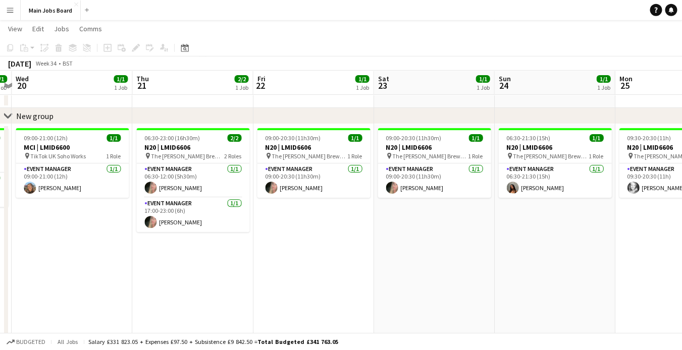
drag, startPoint x: 293, startPoint y: 238, endPoint x: -25, endPoint y: 252, distance: 317.8
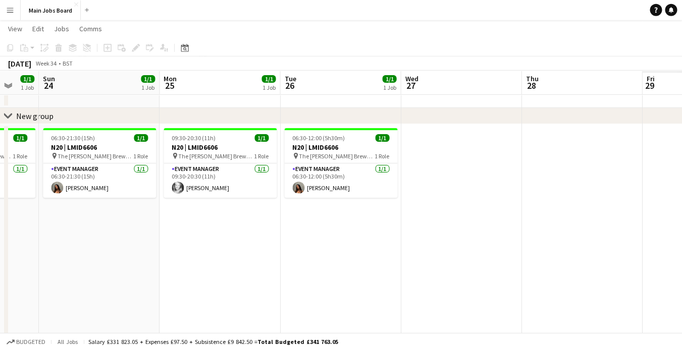
drag, startPoint x: 336, startPoint y: 212, endPoint x: 11, endPoint y: 216, distance: 324.5
click at [20, 216] on app-calendar-viewport "Wed 20 1/1 1 Job Thu 21 2/2 1 Job Fri 22 1/1 1 Job Sat 23 1/1 1 Job Sun 24 1/1 …" at bounding box center [341, 192] width 682 height 376
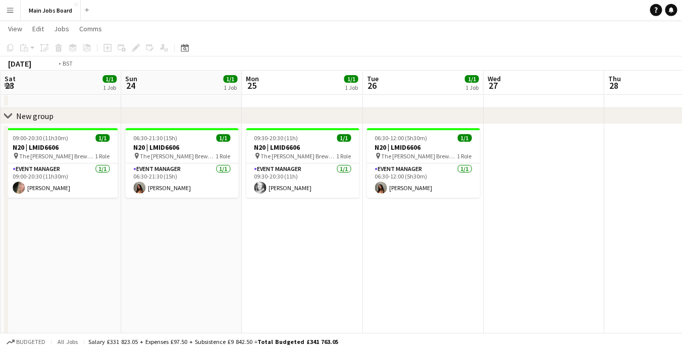
drag, startPoint x: 466, startPoint y: 182, endPoint x: 111, endPoint y: 188, distance: 355.9
click at [122, 187] on app-calendar-viewport "Wed 20 1/1 1 Job Thu 21 2/2 1 Job Fri 22 1/1 1 Job Sat 23 1/1 1 Job Sun 24 1/1 …" at bounding box center [341, 192] width 682 height 376
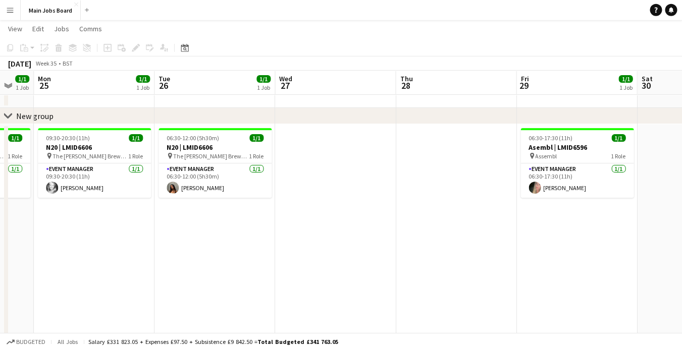
drag, startPoint x: 378, startPoint y: 197, endPoint x: 142, endPoint y: 198, distance: 235.2
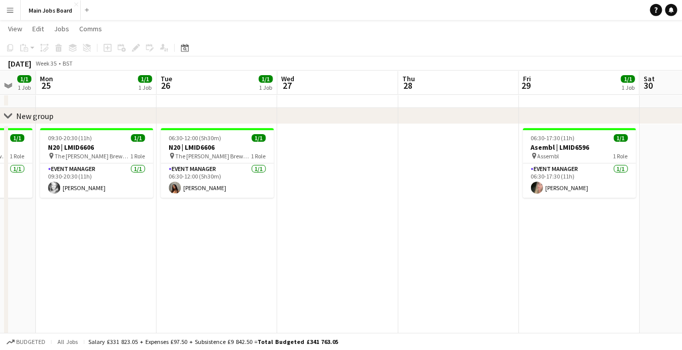
click at [175, 197] on app-calendar-viewport "Fri 22 1/1 1 Job Sat 23 1/1 1 Job Sun 24 1/1 1 Job Mon 25 1/1 1 Job Tue 26 1/1 …" at bounding box center [341, 192] width 682 height 376
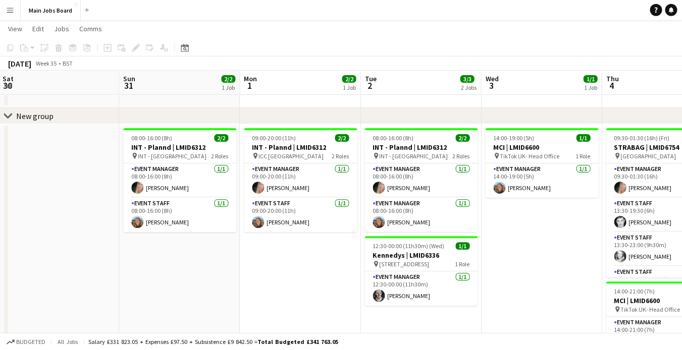
drag, startPoint x: 367, startPoint y: 219, endPoint x: 27, endPoint y: 219, distance: 340.2
click at [27, 219] on app-calendar-viewport "Wed 27 Thu 28 Fri 29 1/1 1 Job Sat 30 Sun 31 2/2 1 Job Mon 1 2/2 1 Job Tue 2 3/…" at bounding box center [341, 192] width 682 height 376
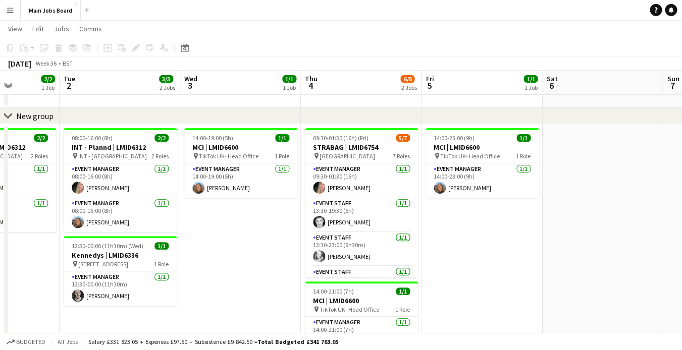
drag, startPoint x: 176, startPoint y: 212, endPoint x: 110, endPoint y: 212, distance: 66.1
click at [110, 212] on app-calendar-viewport "Sat 30 Sun 31 2/2 1 Job Mon 1 2/2 1 Job Tue 2 3/3 2 Jobs Wed 3 1/1 1 Job Thu 4 …" at bounding box center [341, 192] width 682 height 376
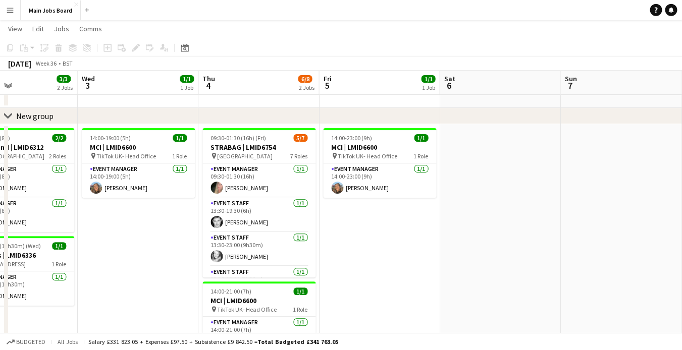
drag, startPoint x: 441, startPoint y: 205, endPoint x: 365, endPoint y: 215, distance: 76.3
click at [365, 214] on app-calendar-viewport "Sat 30 Sun 31 2/2 1 Job Mon 1 2/2 1 Job Tue 2 3/3 2 Jobs Wed 3 1/1 1 Job Thu 4 …" at bounding box center [341, 192] width 682 height 376
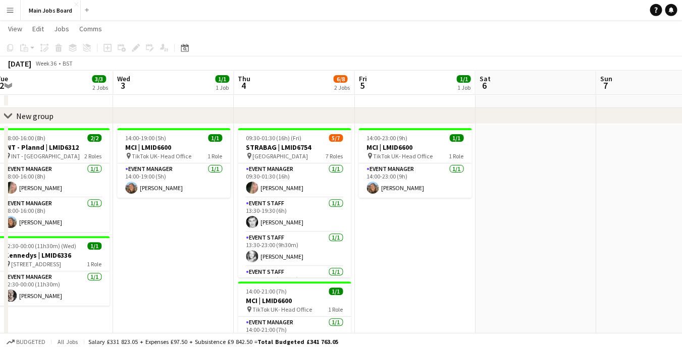
drag, startPoint x: 459, startPoint y: 218, endPoint x: 124, endPoint y: 222, distance: 334.6
click at [133, 222] on app-calendar-viewport "Sat 30 Sun 31 2/2 1 Job Mon 1 2/2 1 Job Tue 2 3/3 2 Jobs Wed 3 1/1 1 Job Thu 4 …" at bounding box center [341, 192] width 682 height 376
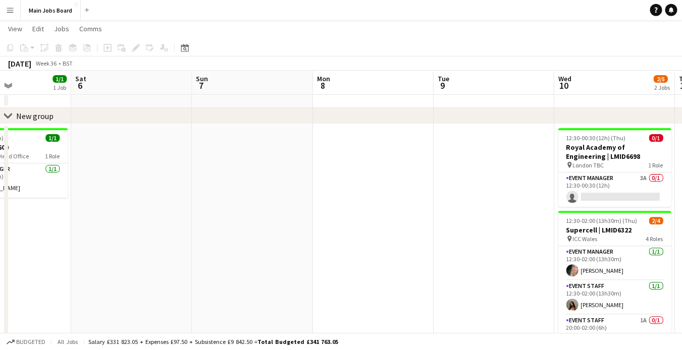
drag, startPoint x: 366, startPoint y: 200, endPoint x: 141, endPoint y: 201, distance: 225.1
click at [147, 201] on app-calendar-viewport "Tue 2 3/3 2 Jobs Wed 3 1/1 1 Job Thu 4 6/8 2 Jobs Fri 5 1/1 1 Job Sat 6 Sun 7 M…" at bounding box center [341, 193] width 682 height 378
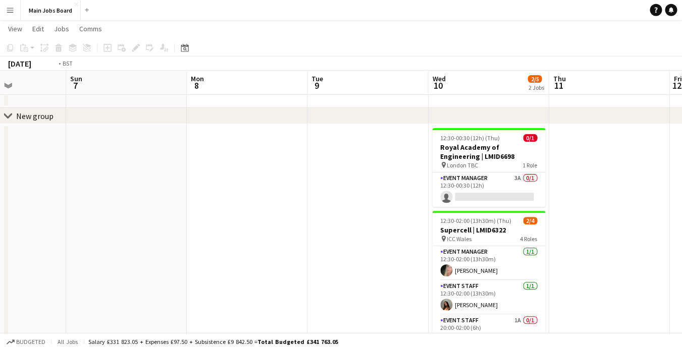
drag, startPoint x: 433, startPoint y: 193, endPoint x: 199, endPoint y: 193, distance: 233.2
click at [200, 193] on app-calendar-viewport "Thu 4 6/8 2 Jobs Fri 5 1/1 1 Job Sat 6 Sun 7 Mon 8 Tue 9 Wed 10 2/5 2 Jobs Thu …" at bounding box center [341, 193] width 682 height 378
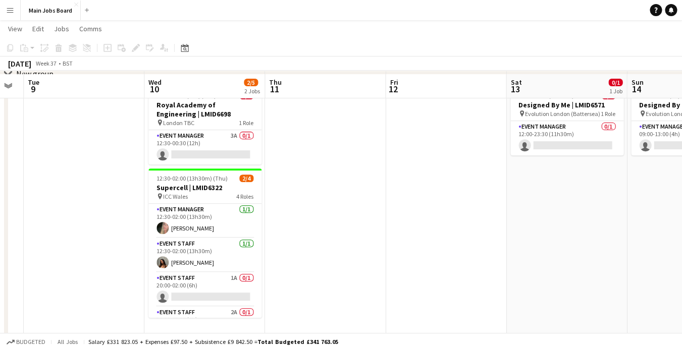
scroll to position [84, 0]
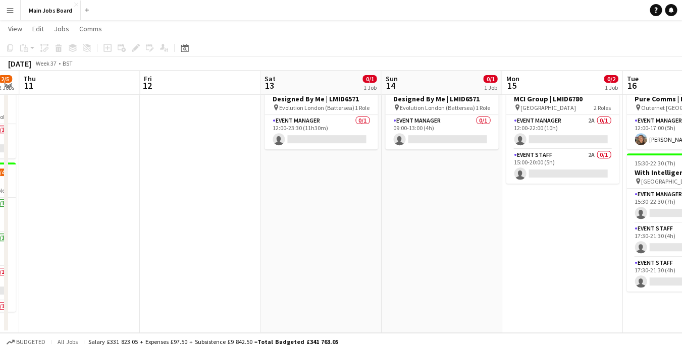
drag, startPoint x: 400, startPoint y: 264, endPoint x: 144, endPoint y: 262, distance: 255.4
click at [134, 264] on app-calendar-viewport "Mon 8 Tue 9 Wed 10 2/5 2 Jobs Thu 11 Fri 12 Sat 13 0/1 1 Job Sun 14 0/1 1 Job M…" at bounding box center [341, 145] width 682 height 378
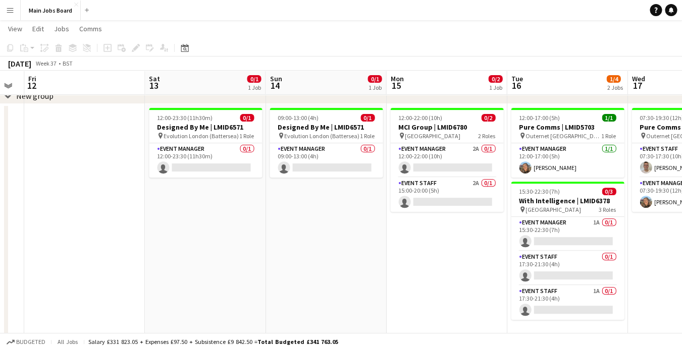
scroll to position [0, 331]
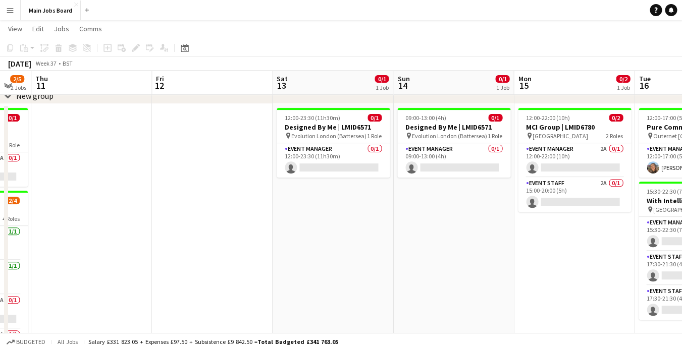
drag, startPoint x: 293, startPoint y: 247, endPoint x: 84, endPoint y: 247, distance: 208.9
click at [84, 247] on app-calendar-viewport "Mon 8 Tue 9 Wed 10 2/5 2 Jobs Thu 11 Fri 12 Sat 13 0/1 1 Job Sun 14 0/1 1 Job M…" at bounding box center [341, 173] width 682 height 378
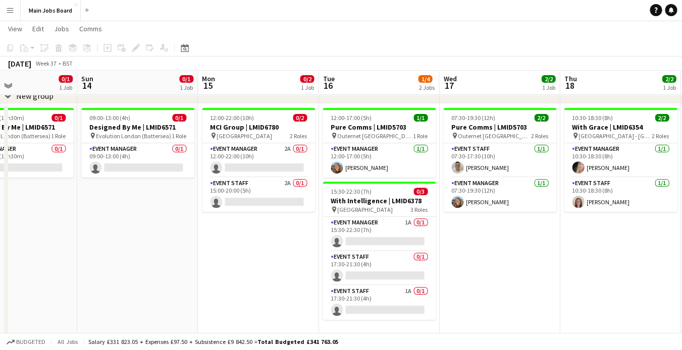
scroll to position [0, 437]
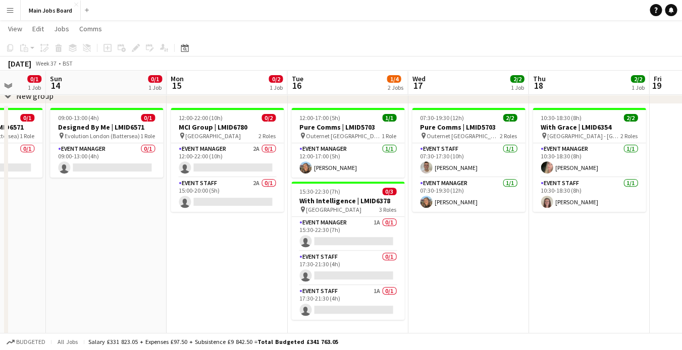
drag, startPoint x: 272, startPoint y: 260, endPoint x: 167, endPoint y: 259, distance: 105.0
click at [166, 260] on app-calendar-viewport "Wed 10 2/5 2 Jobs Thu 11 Fri 12 Sat 13 0/1 1 Job Sun 14 0/1 1 Job Mon 15 0/2 1 …" at bounding box center [341, 173] width 682 height 378
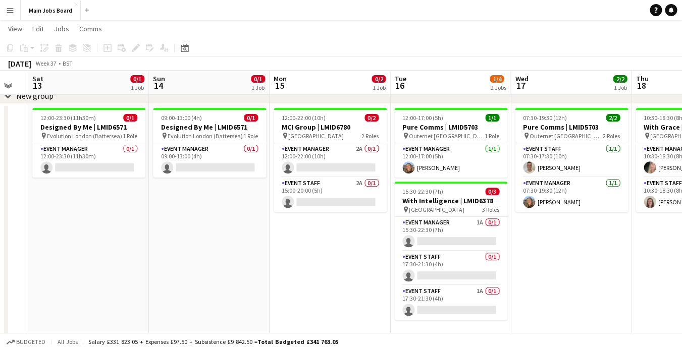
drag, startPoint x: 213, startPoint y: 270, endPoint x: 194, endPoint y: 269, distance: 19.7
click at [194, 270] on app-calendar-viewport "Wed 10 2/5 2 Jobs Thu 11 Fri 12 Sat 13 0/1 1 Job Sun 14 0/1 1 Job Mon 15 0/2 1 …" at bounding box center [341, 173] width 682 height 378
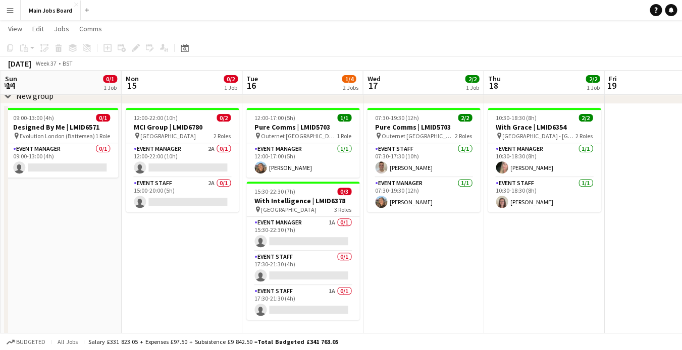
drag, startPoint x: 483, startPoint y: 272, endPoint x: 458, endPoint y: 271, distance: 24.8
click at [458, 271] on app-calendar-viewport "Thu 11 Fri 12 Sat 13 0/1 1 Job Sun 14 0/1 1 Job Mon 15 0/2 1 Job Tue 16 1/4 2 J…" at bounding box center [341, 173] width 682 height 378
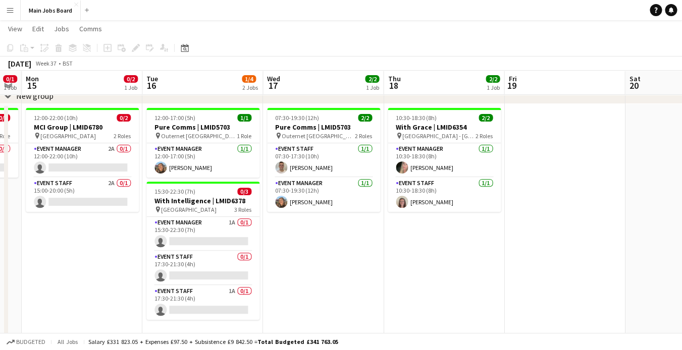
drag, startPoint x: 478, startPoint y: 269, endPoint x: 362, endPoint y: 261, distance: 116.3
click at [363, 261] on app-calendar-viewport "Fri 12 Sat 13 0/1 1 Job Sun 14 0/1 1 Job Mon 15 0/2 1 Job Tue 16 1/4 2 Jobs Wed…" at bounding box center [341, 190] width 682 height 412
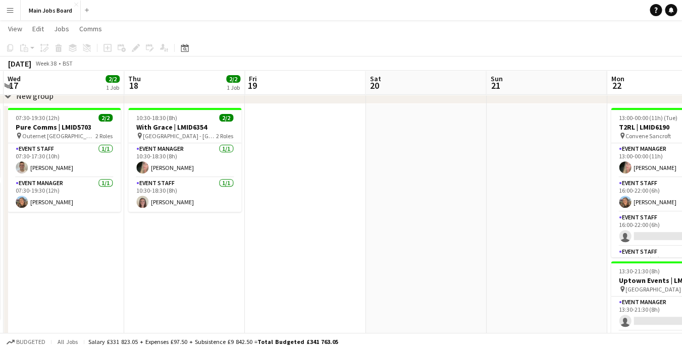
drag, startPoint x: 484, startPoint y: 250, endPoint x: 239, endPoint y: 250, distance: 245.3
click at [239, 250] on app-calendar-viewport "Sun 14 0/1 1 Job Mon 15 0/2 1 Job Tue 16 1/4 2 Jobs Wed 17 2/2 1 Job Thu 18 2/2…" at bounding box center [341, 190] width 682 height 412
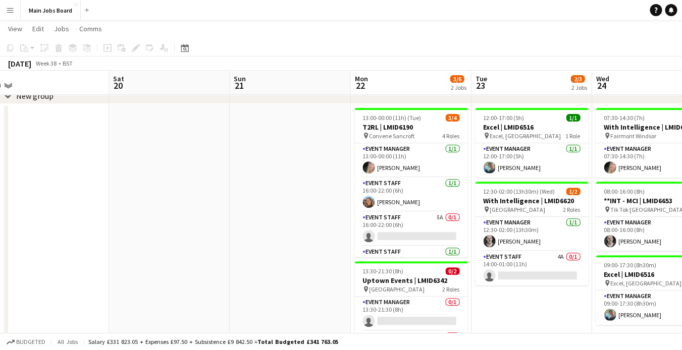
scroll to position [0, 397]
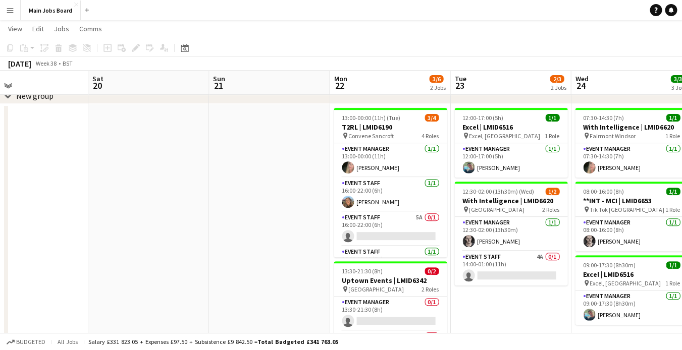
drag, startPoint x: 414, startPoint y: 222, endPoint x: 131, endPoint y: 222, distance: 282.6
click at [134, 222] on app-calendar-viewport "Tue 16 1/4 2 Jobs Wed 17 2/2 1 Job Thu 18 2/2 1 Job Fri 19 Sat 20 Sun 21 Mon 22…" at bounding box center [341, 190] width 682 height 412
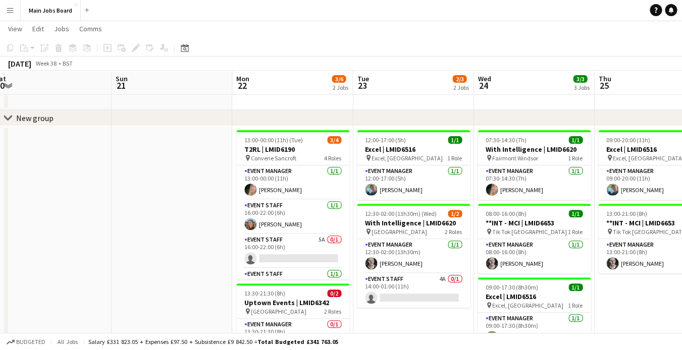
scroll to position [0, 401]
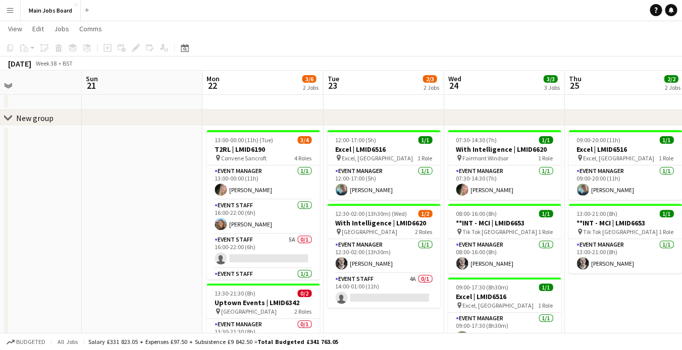
drag, startPoint x: 300, startPoint y: 217, endPoint x: 175, endPoint y: 217, distance: 125.2
click at [175, 217] on app-calendar-viewport "Wed 17 2/2 1 Job Thu 18 2/2 1 Job Fri 19 Sat 20 Sun 21 Mon 22 3/6 2 Jobs Tue 23…" at bounding box center [341, 212] width 682 height 412
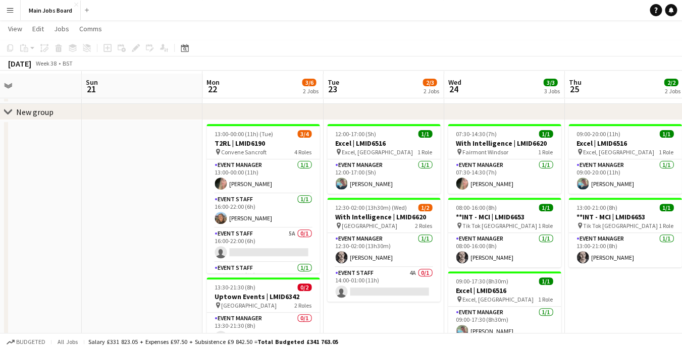
scroll to position [57, 0]
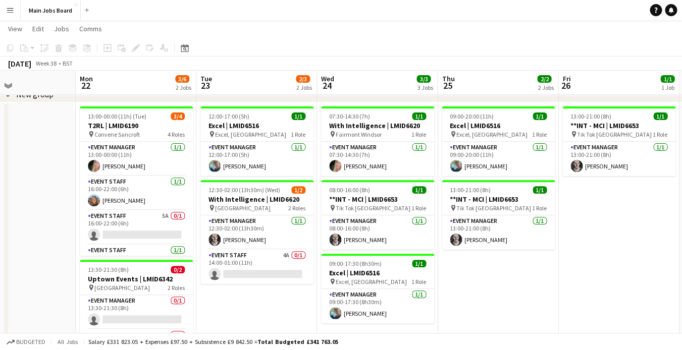
drag, startPoint x: 398, startPoint y: 246, endPoint x: 266, endPoint y: 246, distance: 132.2
click at [266, 246] on app-calendar-viewport "Fri 19 Sat 20 Sun 21 Mon 22 3/6 2 Jobs Tue 23 2/3 2 Jobs Wed 24 3/3 3 Jobs Thu …" at bounding box center [341, 188] width 682 height 412
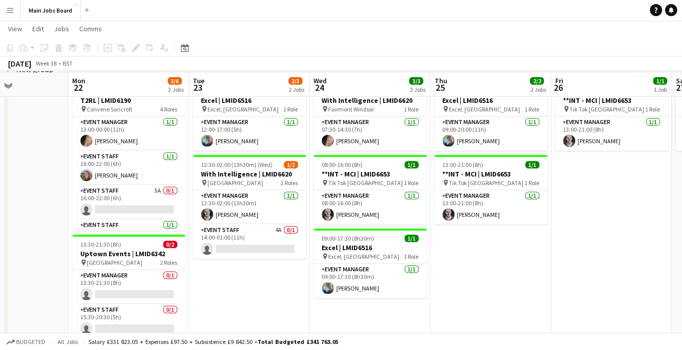
scroll to position [92, 0]
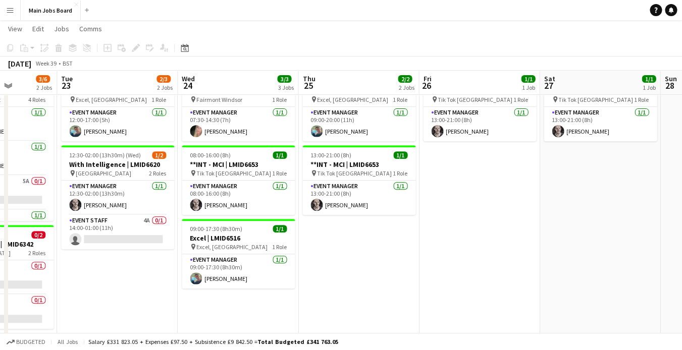
drag, startPoint x: 594, startPoint y: 232, endPoint x: 451, endPoint y: 252, distance: 143.8
click at [453, 252] on app-calendar-viewport "Fri 19 Sat 20 Sun 21 Mon 22 3/6 2 Jobs Tue 23 2/3 2 Jobs Wed 24 3/3 3 Jobs Thu …" at bounding box center [341, 154] width 682 height 412
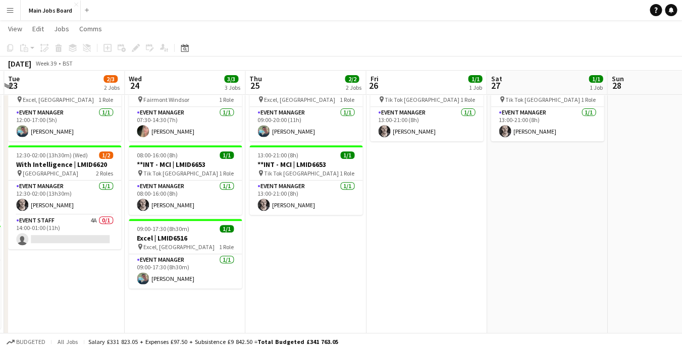
drag, startPoint x: 471, startPoint y: 244, endPoint x: 403, endPoint y: 244, distance: 68.1
click at [406, 244] on app-calendar-viewport "Sat 20 Sun 21 Mon 22 3/6 2 Jobs Tue 23 2/3 2 Jobs Wed 24 3/3 3 Jobs Thu 25 2/2 …" at bounding box center [341, 154] width 682 height 412
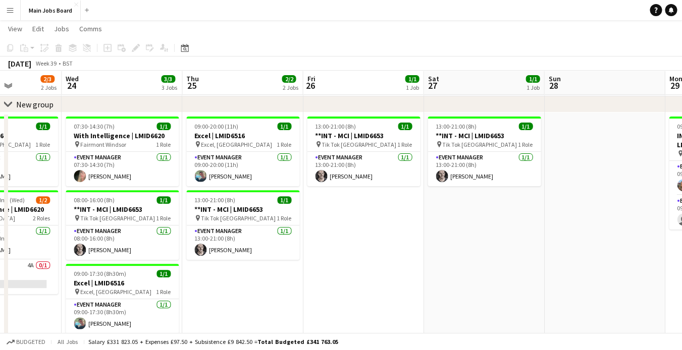
scroll to position [0, 330]
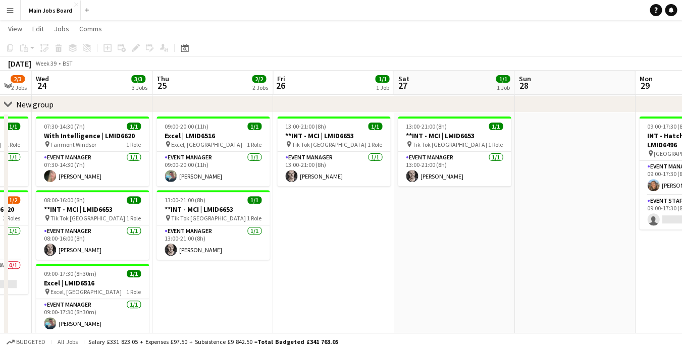
drag, startPoint x: 495, startPoint y: 257, endPoint x: 424, endPoint y: 259, distance: 71.2
click at [424, 259] on app-calendar-viewport "Sun 21 Mon 22 3/6 2 Jobs Tue 23 2/3 2 Jobs Wed 24 3/3 3 Jobs Thu 25 2/2 2 Jobs …" at bounding box center [341, 198] width 682 height 412
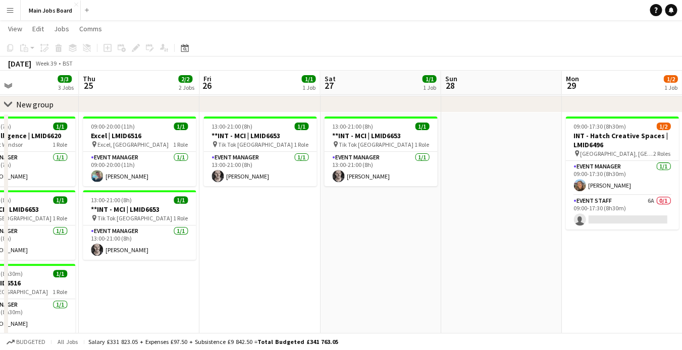
drag, startPoint x: 484, startPoint y: 248, endPoint x: 165, endPoint y: 278, distance: 320.9
click at [166, 278] on app-calendar-viewport "Sun 21 Mon 22 3/6 2 Jobs Tue 23 2/3 2 Jobs Wed 24 3/3 3 Jobs Thu 25 2/2 2 Jobs …" at bounding box center [341, 198] width 682 height 412
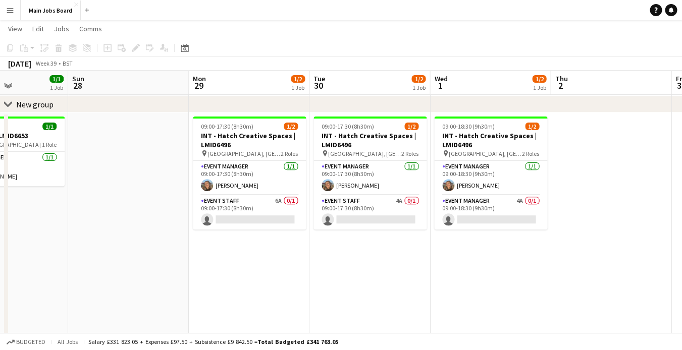
scroll to position [0, 350]
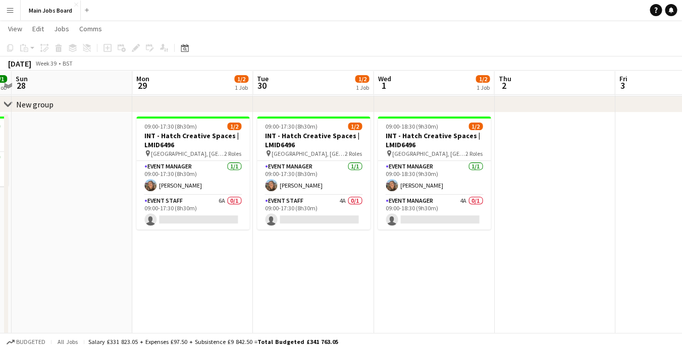
drag, startPoint x: 398, startPoint y: 281, endPoint x: 213, endPoint y: 281, distance: 184.7
click at [213, 281] on app-calendar-viewport "Thu 25 2/2 2 Jobs Fri 26 1/1 1 Job Sat 27 1/1 1 Job Sun 28 Mon 29 1/2 1 Job Tue…" at bounding box center [341, 198] width 682 height 412
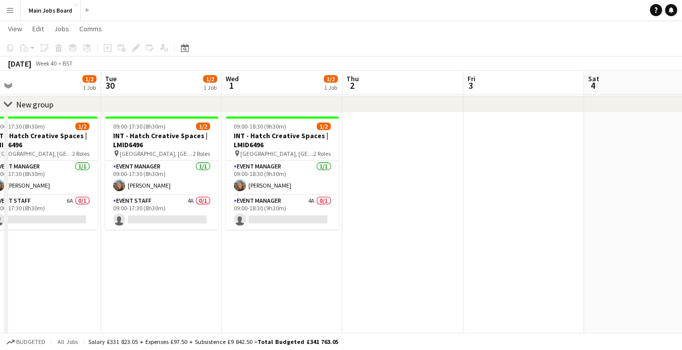
scroll to position [0, 360]
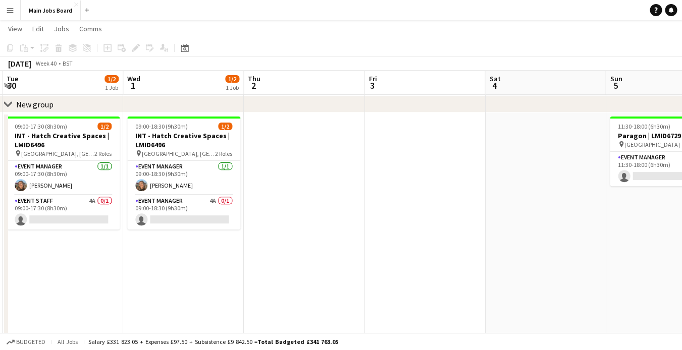
drag, startPoint x: 410, startPoint y: 241, endPoint x: 158, endPoint y: 241, distance: 251.3
click at [158, 241] on app-calendar-viewport "Sat 27 1/1 1 Job Sun 28 Mon 29 1/2 1 Job Tue 30 1/2 1 Job Wed 1 1/2 1 Job Thu 2…" at bounding box center [341, 198] width 682 height 412
click at [295, 170] on app-date-cell at bounding box center [303, 259] width 121 height 292
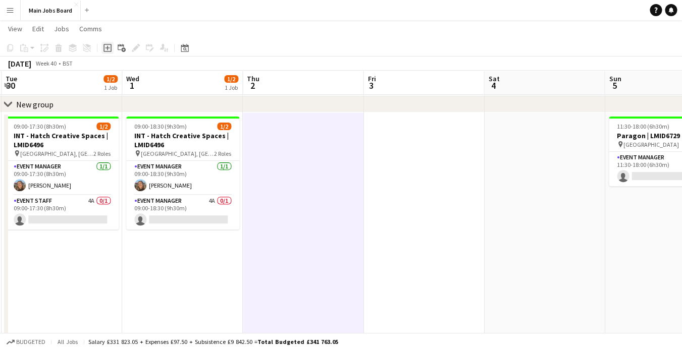
click at [105, 46] on icon "Add job" at bounding box center [107, 48] width 8 height 8
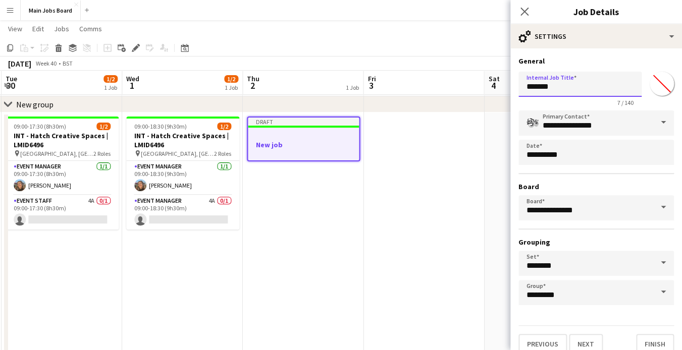
drag, startPoint x: 564, startPoint y: 84, endPoint x: 428, endPoint y: 84, distance: 135.3
click at [518, 84] on input "*******" at bounding box center [579, 84] width 123 height 25
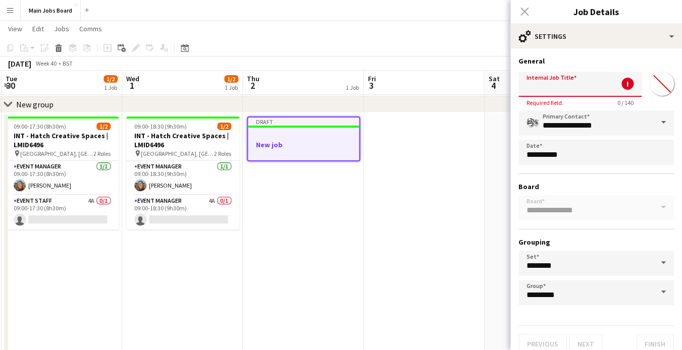
paste input "**********"
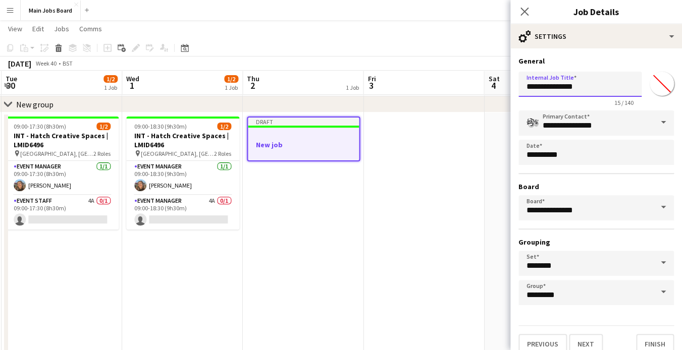
type input "**********"
click at [584, 335] on div "Previous Next Finish" at bounding box center [595, 340] width 155 height 29
click at [586, 345] on button "Next" at bounding box center [586, 344] width 34 height 20
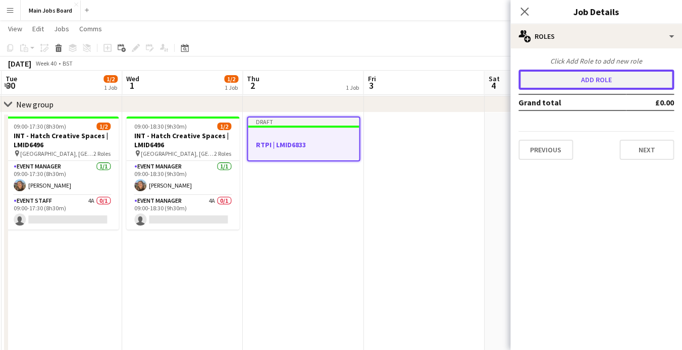
click at [567, 78] on button "Add role" at bounding box center [595, 80] width 155 height 20
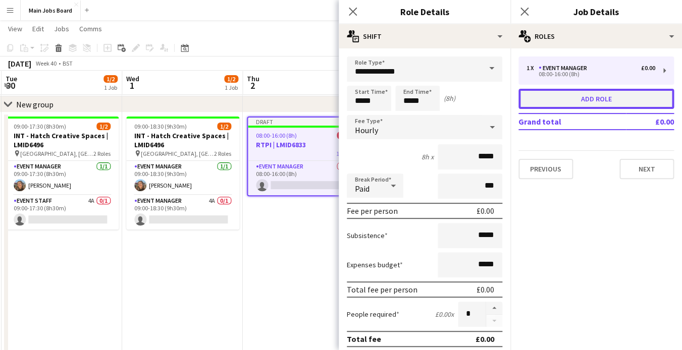
click at [571, 103] on button "Add role" at bounding box center [595, 99] width 155 height 20
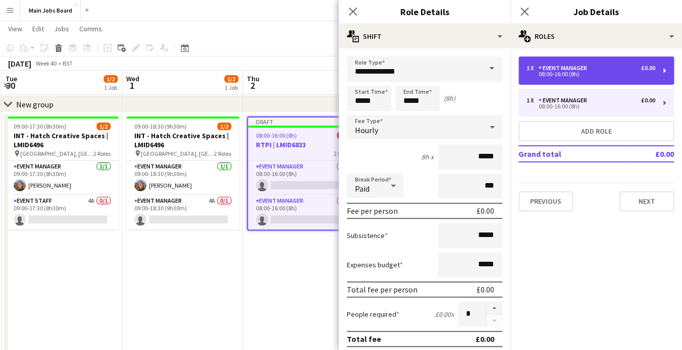
click at [564, 72] on div "Event Manager" at bounding box center [565, 68] width 52 height 7
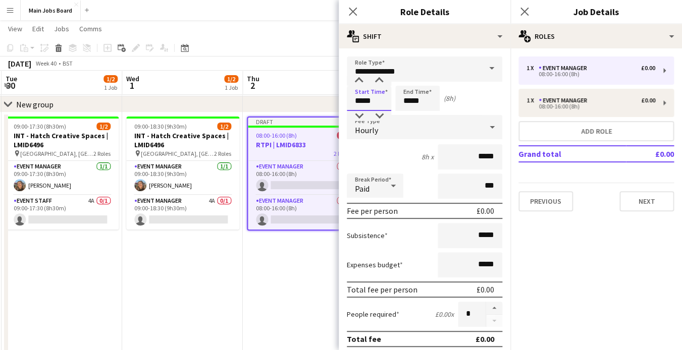
click at [385, 102] on input "*****" at bounding box center [369, 98] width 44 height 25
type input "*****"
click at [421, 101] on input "*****" at bounding box center [417, 98] width 44 height 25
type input "*****"
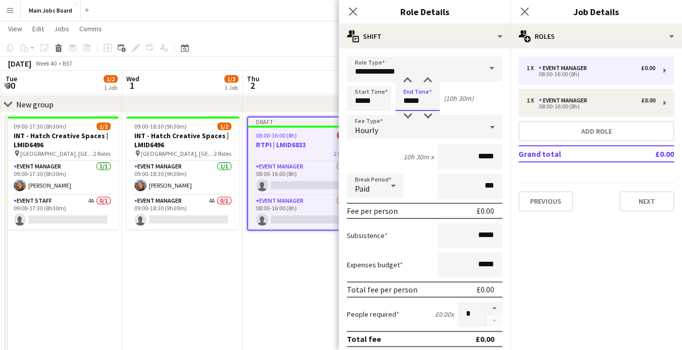
type input "*****"
click at [494, 151] on input "*****" at bounding box center [470, 156] width 65 height 25
type input "**"
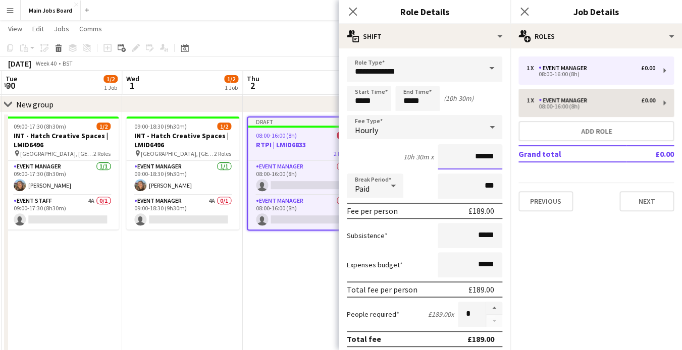
type input "******"
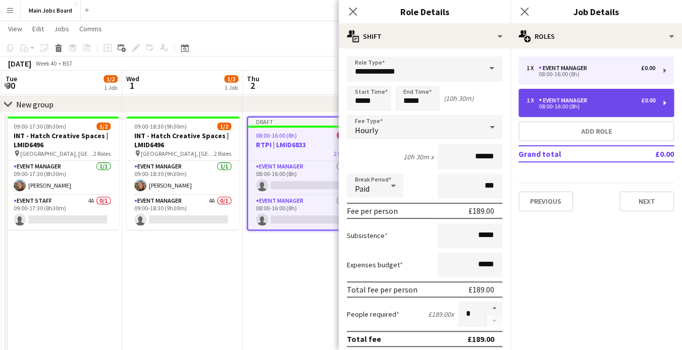
click at [550, 99] on div "Event Manager" at bounding box center [565, 100] width 52 height 7
type input "*****"
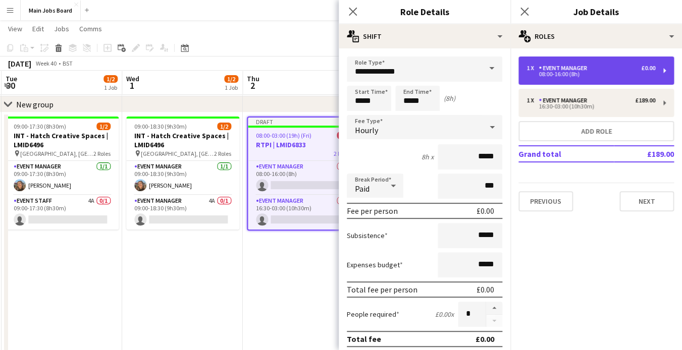
click at [549, 82] on div "1 x Event Manager £0.00 08:00-16:00 (8h)" at bounding box center [595, 71] width 155 height 28
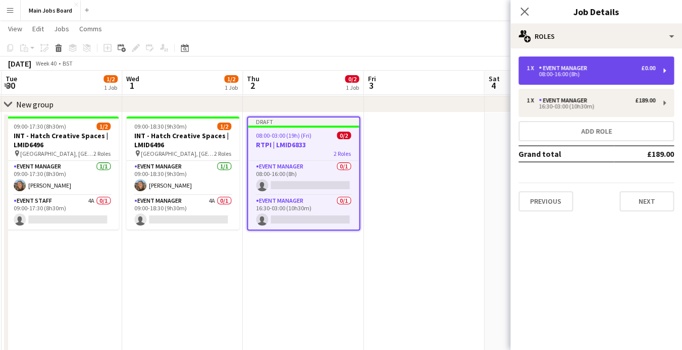
click at [558, 72] on div "08:00-16:00 (8h)" at bounding box center [590, 74] width 129 height 5
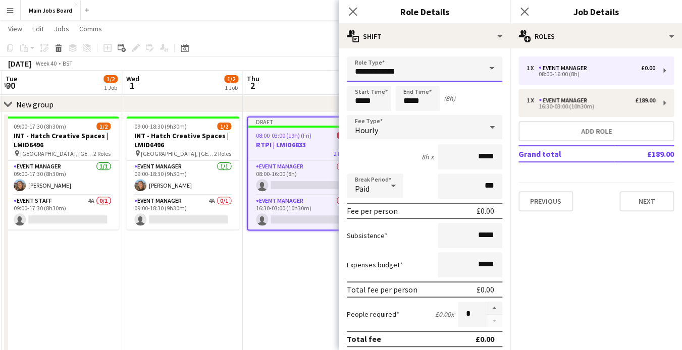
click at [472, 75] on input "**********" at bounding box center [424, 69] width 155 height 25
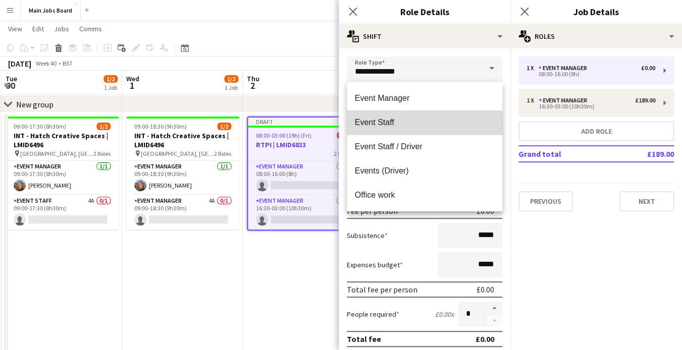
click at [410, 126] on span "Event Staff" at bounding box center [424, 123] width 139 height 10
type input "**********"
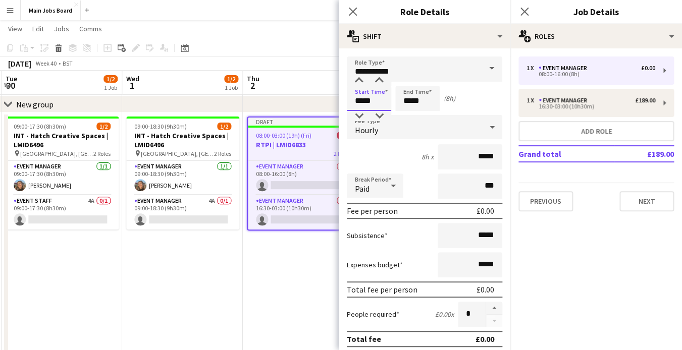
click at [375, 101] on input "*****" at bounding box center [369, 98] width 44 height 25
type input "*****"
click at [438, 102] on input "*****" at bounding box center [417, 98] width 44 height 25
type input "*****"
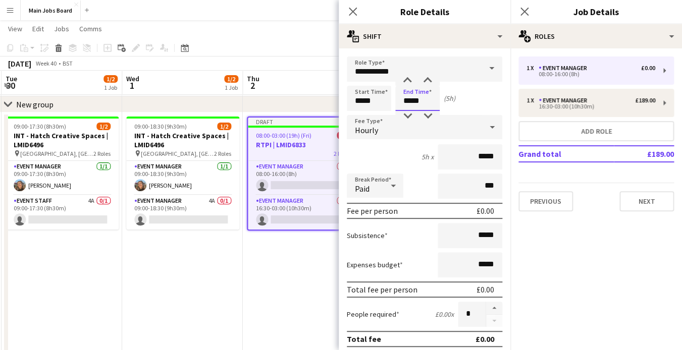
type input "*****"
click at [500, 152] on input "*****" at bounding box center [470, 156] width 65 height 25
type input "**"
type input "******"
click at [634, 200] on button "Next" at bounding box center [646, 201] width 55 height 20
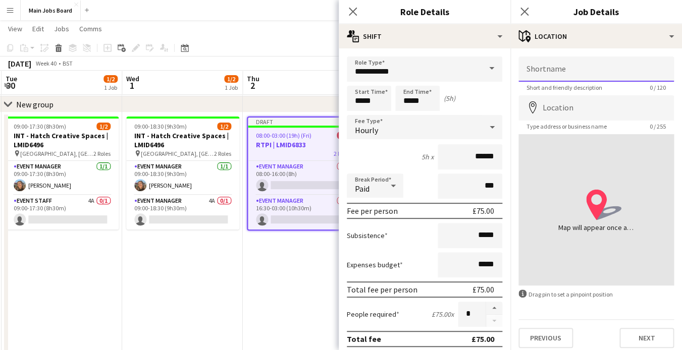
click at [582, 69] on input "Shortname" at bounding box center [595, 69] width 155 height 25
